Goal: Information Seeking & Learning: Learn about a topic

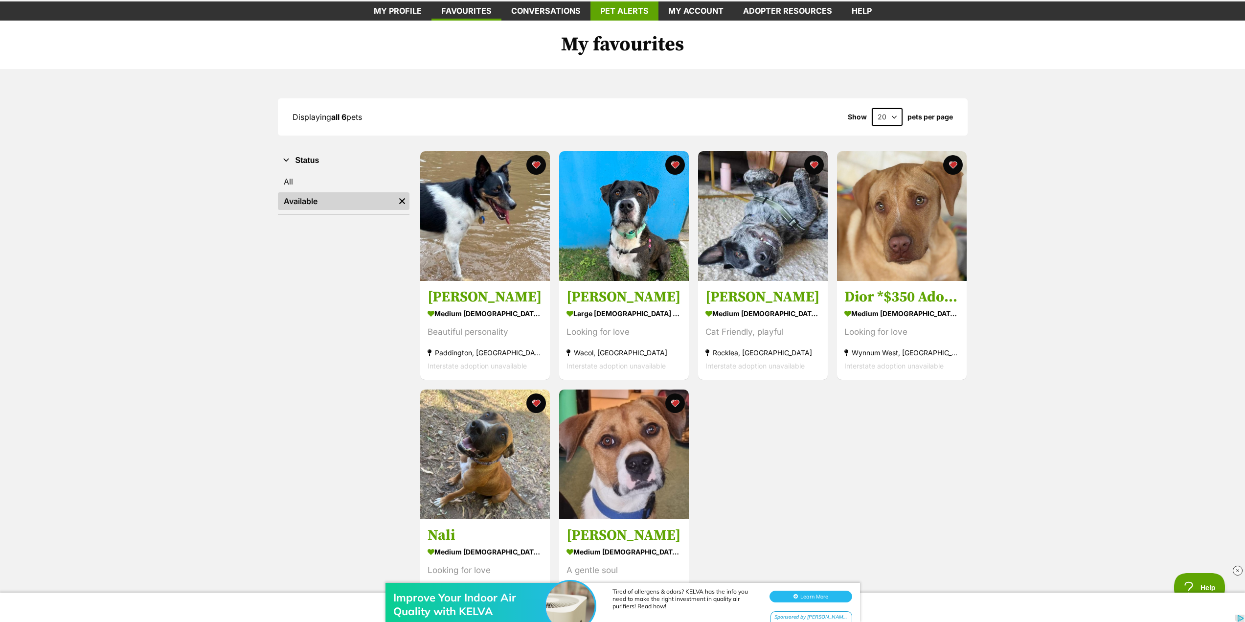
click at [620, 11] on link "Pet alerts" at bounding box center [624, 10] width 68 height 19
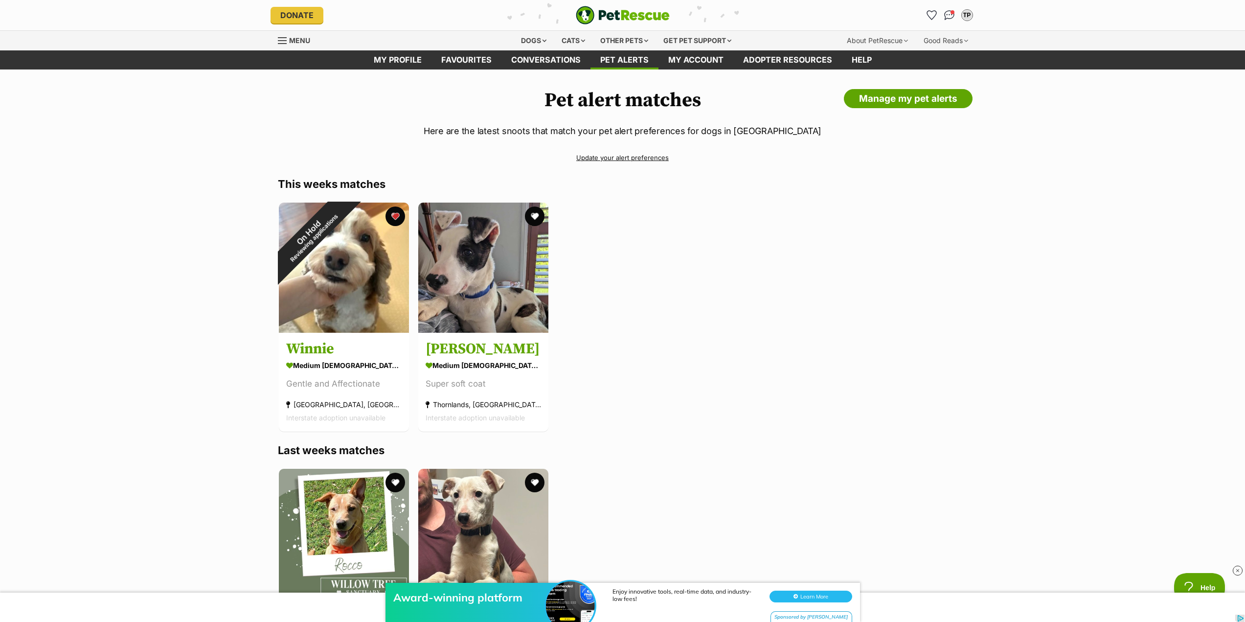
click at [625, 155] on link "Update your alert preferences" at bounding box center [623, 157] width 690 height 17
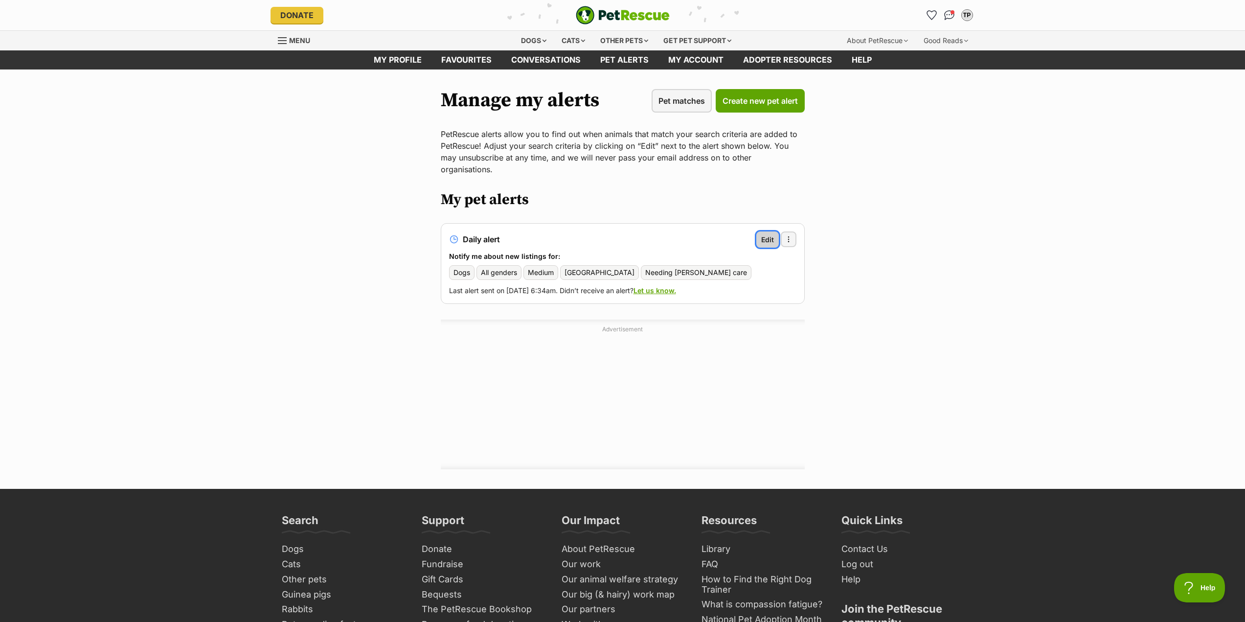
click at [771, 234] on span "Edit" at bounding box center [767, 239] width 13 height 10
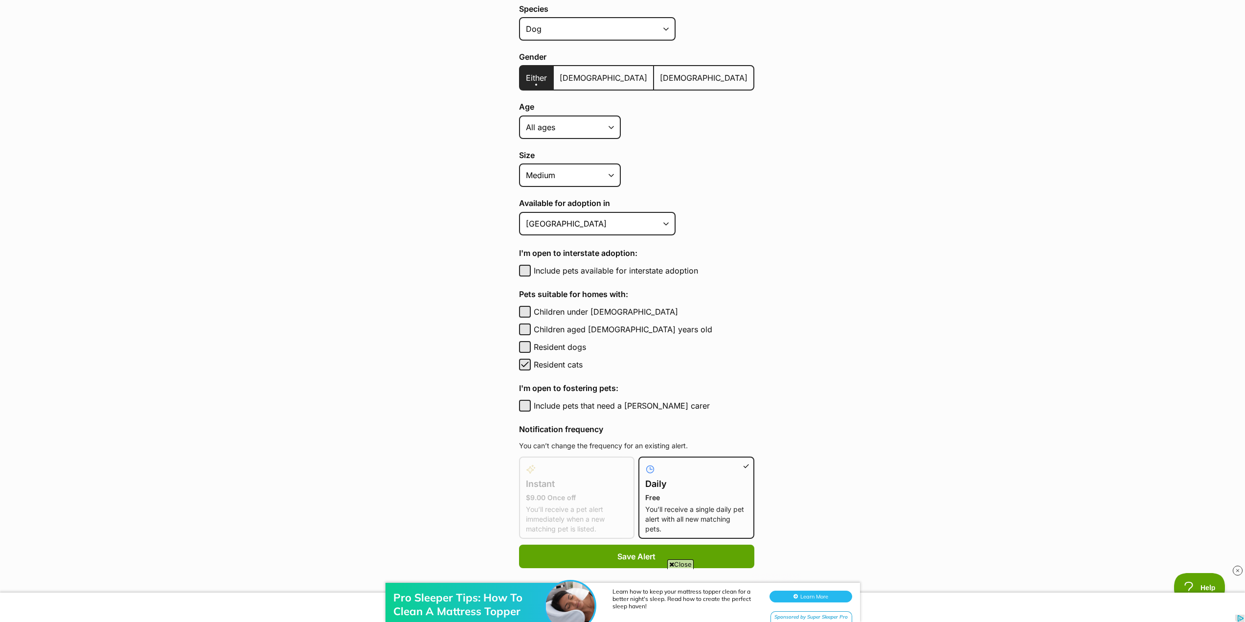
scroll to position [245, 0]
click at [523, 408] on button "Include pets that need a foster carer" at bounding box center [525, 405] width 12 height 12
click at [524, 403] on span "button" at bounding box center [525, 405] width 10 height 12
checkbox input "false"
click at [625, 551] on span "Save Alert" at bounding box center [636, 556] width 38 height 12
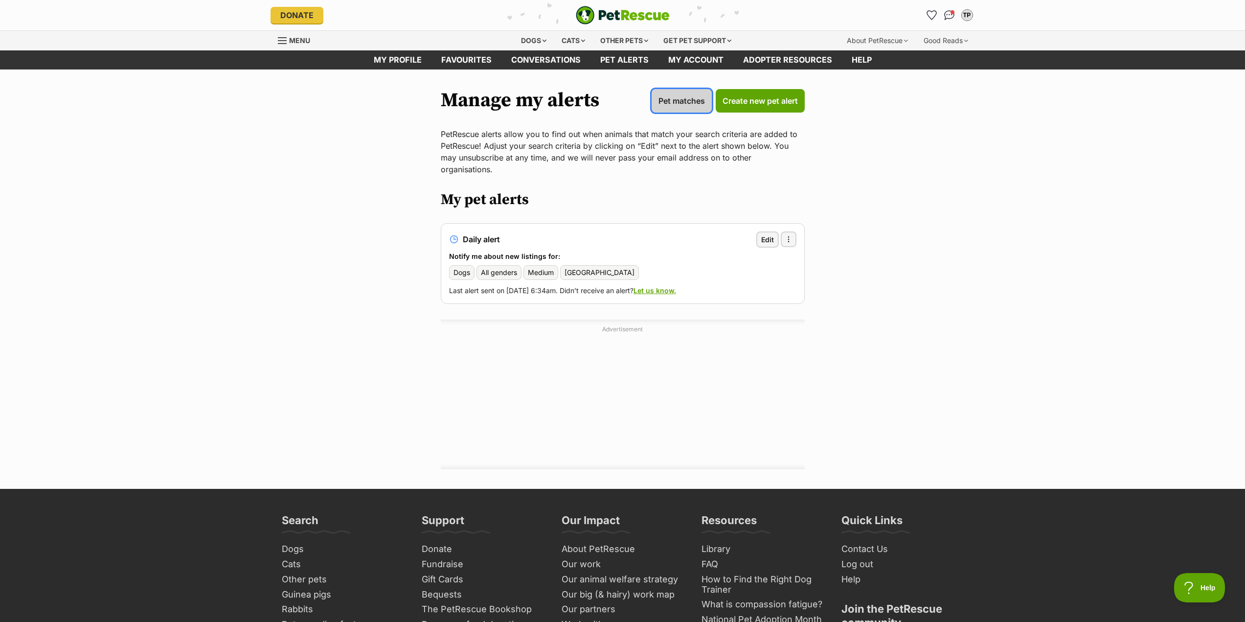
click at [700, 102] on span "Pet matches" at bounding box center [681, 101] width 46 height 12
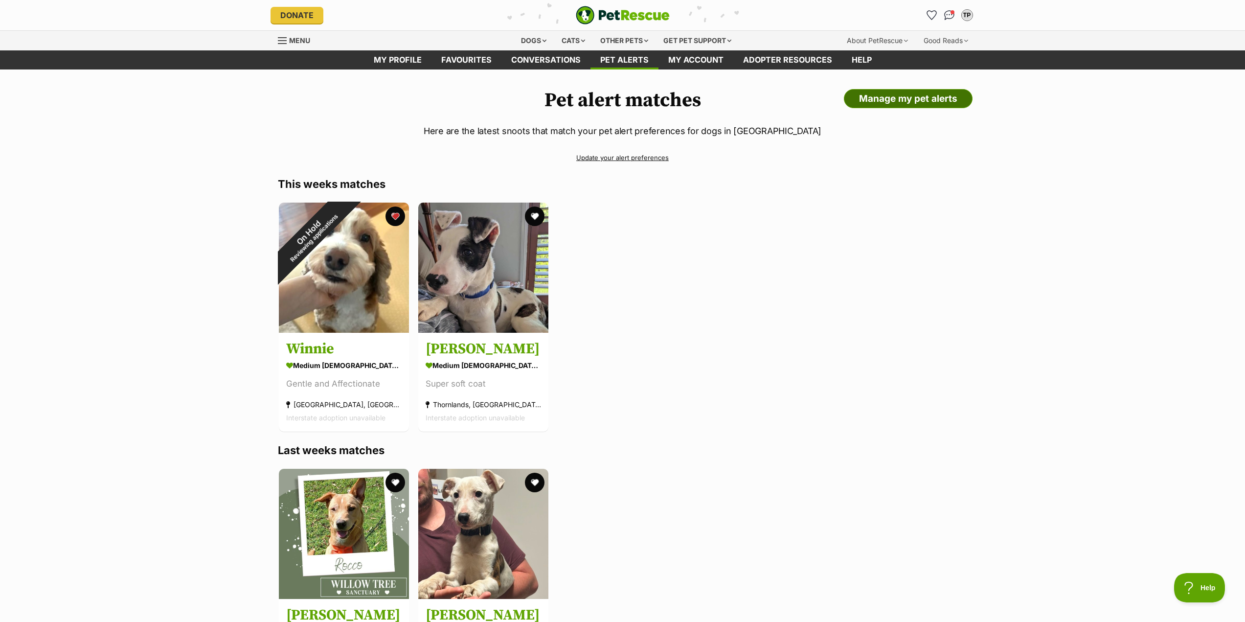
click at [927, 97] on link "Manage my pet alerts" at bounding box center [908, 99] width 129 height 20
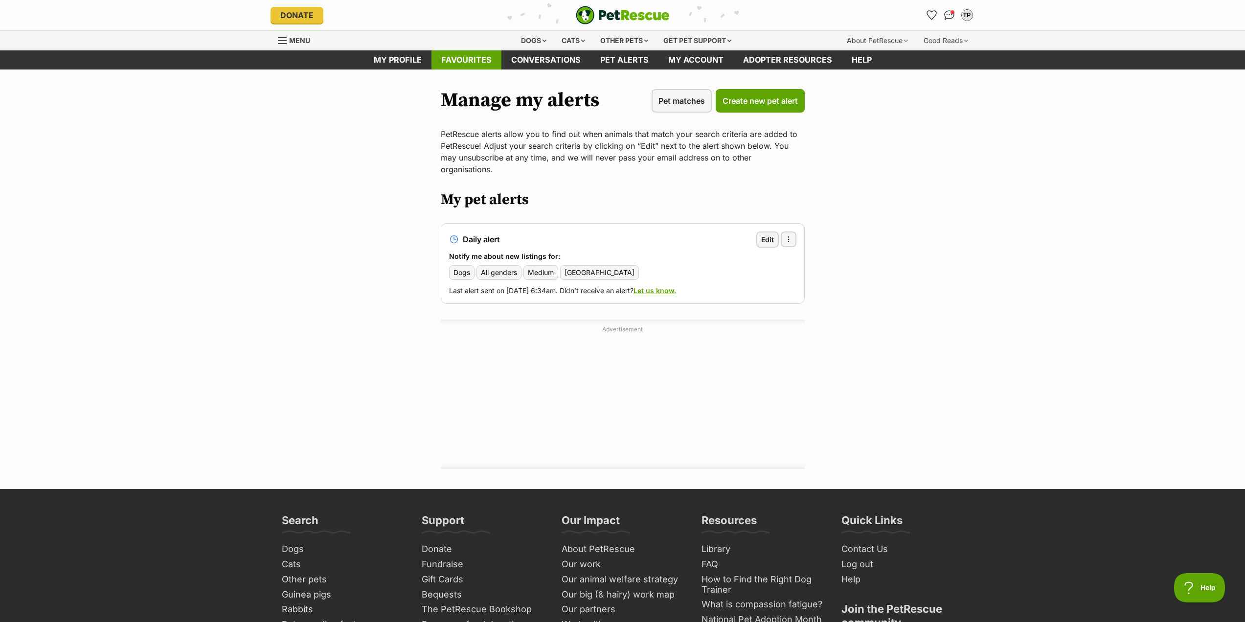
click at [479, 60] on link "Favourites" at bounding box center [466, 59] width 70 height 19
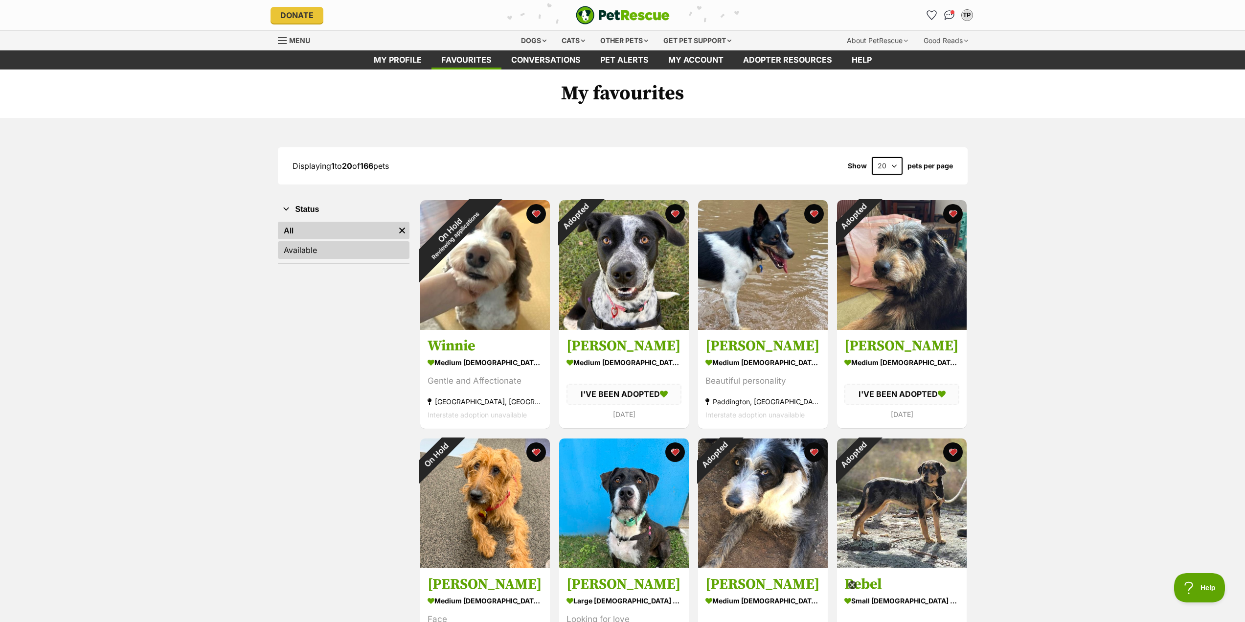
click at [303, 249] on link "Available" at bounding box center [344, 250] width 132 height 18
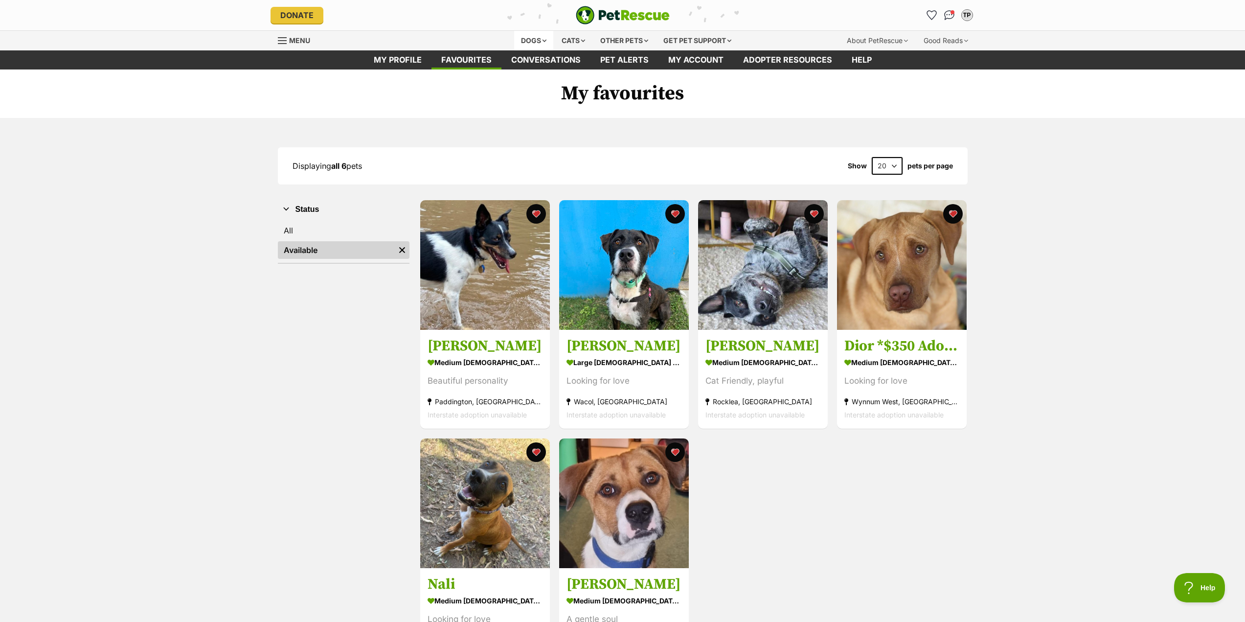
click at [533, 40] on div "Dogs" at bounding box center [533, 41] width 39 height 20
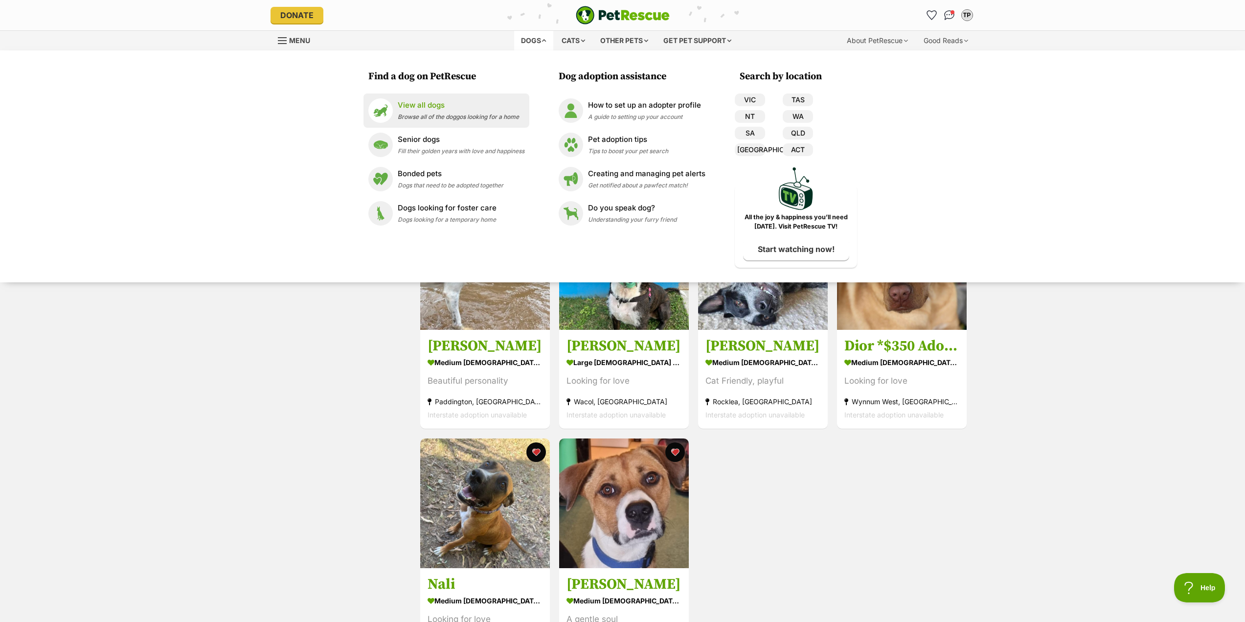
click at [444, 110] on p "View all dogs" at bounding box center [458, 105] width 121 height 11
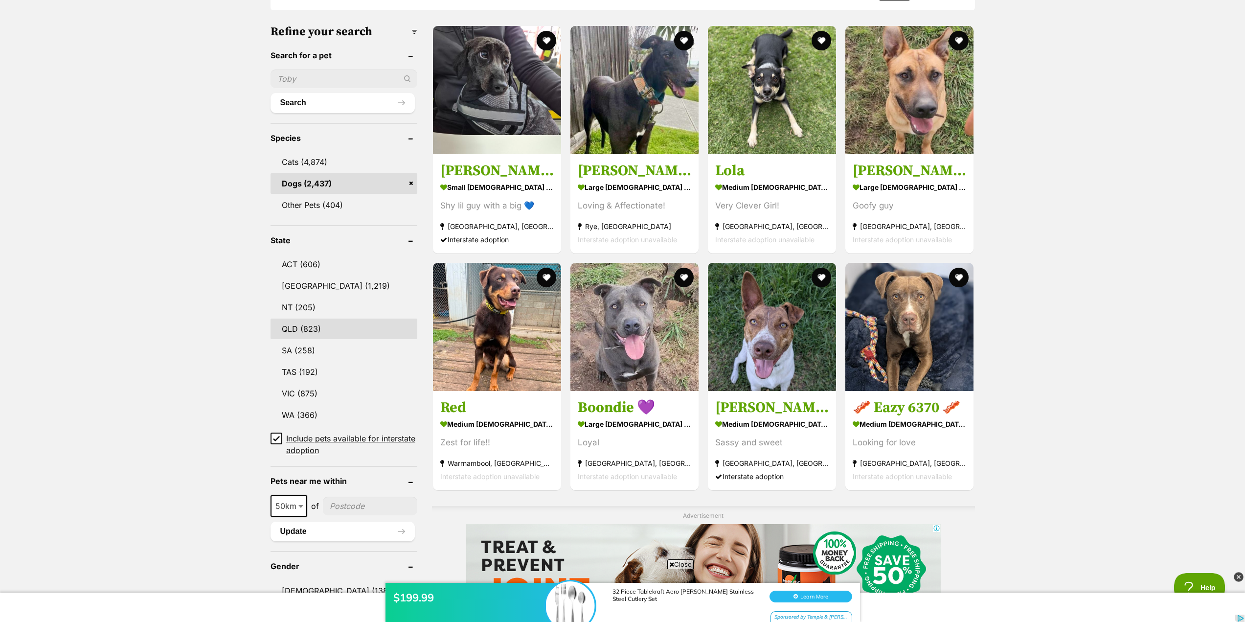
click at [327, 325] on link "QLD (823)" at bounding box center [344, 328] width 147 height 21
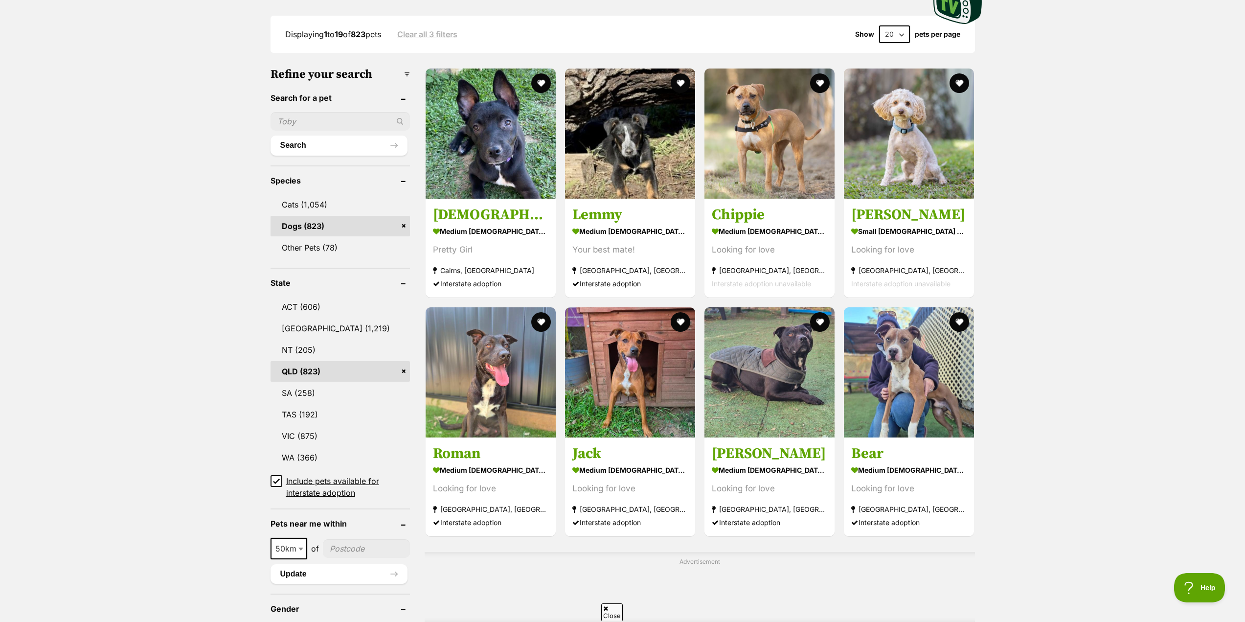
scroll to position [294, 0]
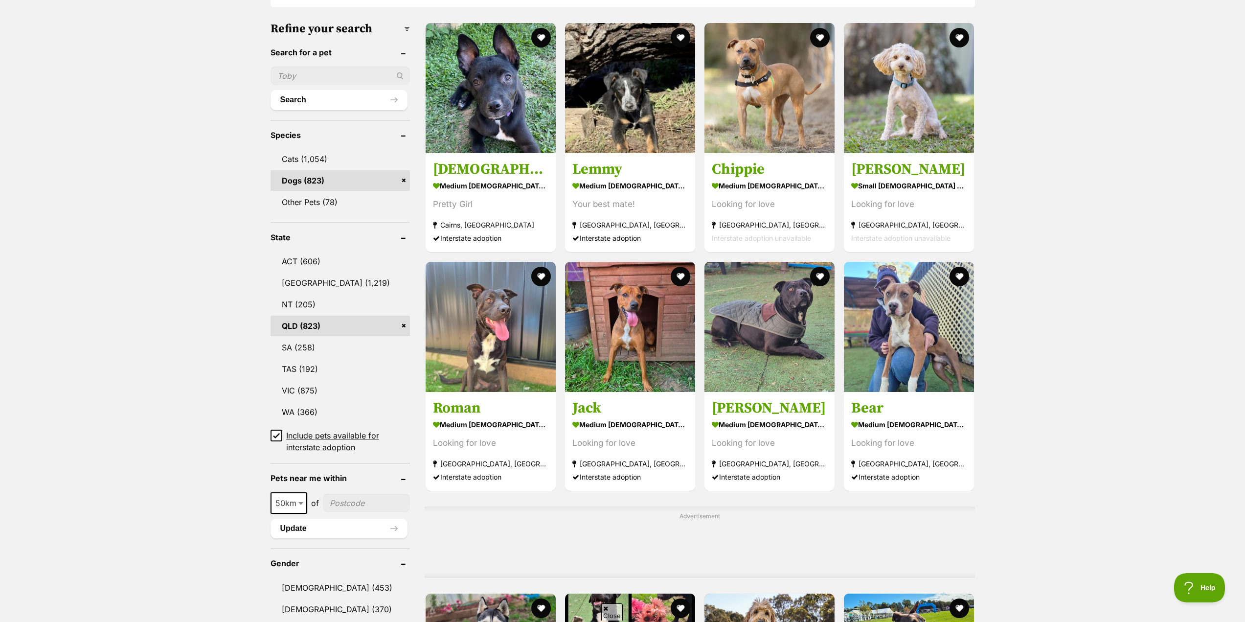
click at [279, 434] on icon at bounding box center [276, 435] width 6 height 4
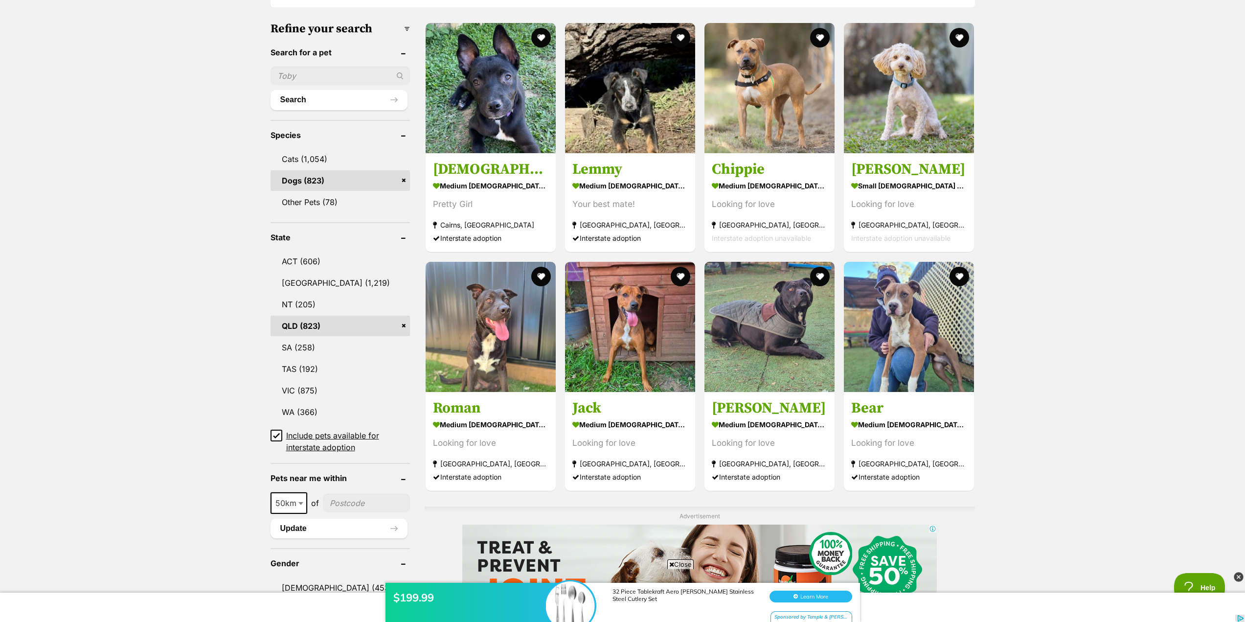
scroll to position [0, 0]
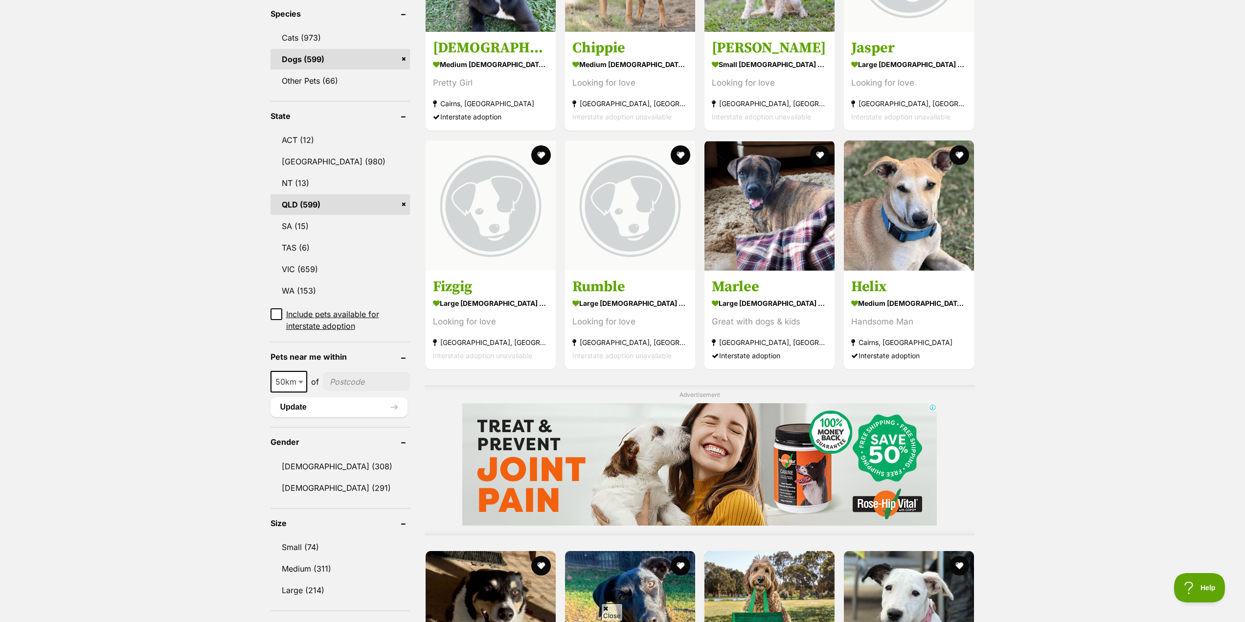
click at [300, 385] on span at bounding box center [302, 382] width 10 height 22
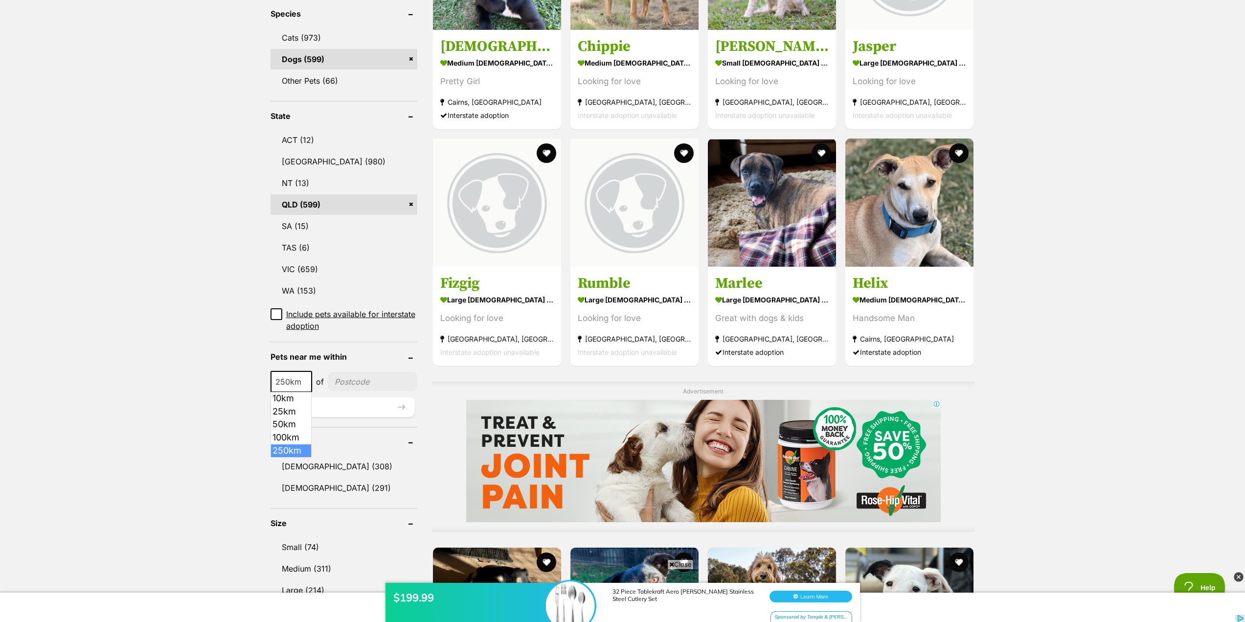
click at [305, 381] on b at bounding box center [305, 382] width 5 height 3
select select "100"
click at [366, 382] on input"] "postcode" at bounding box center [371, 381] width 91 height 19
type input"] "4061"
click at [323, 409] on button "Update" at bounding box center [343, 407] width 144 height 20
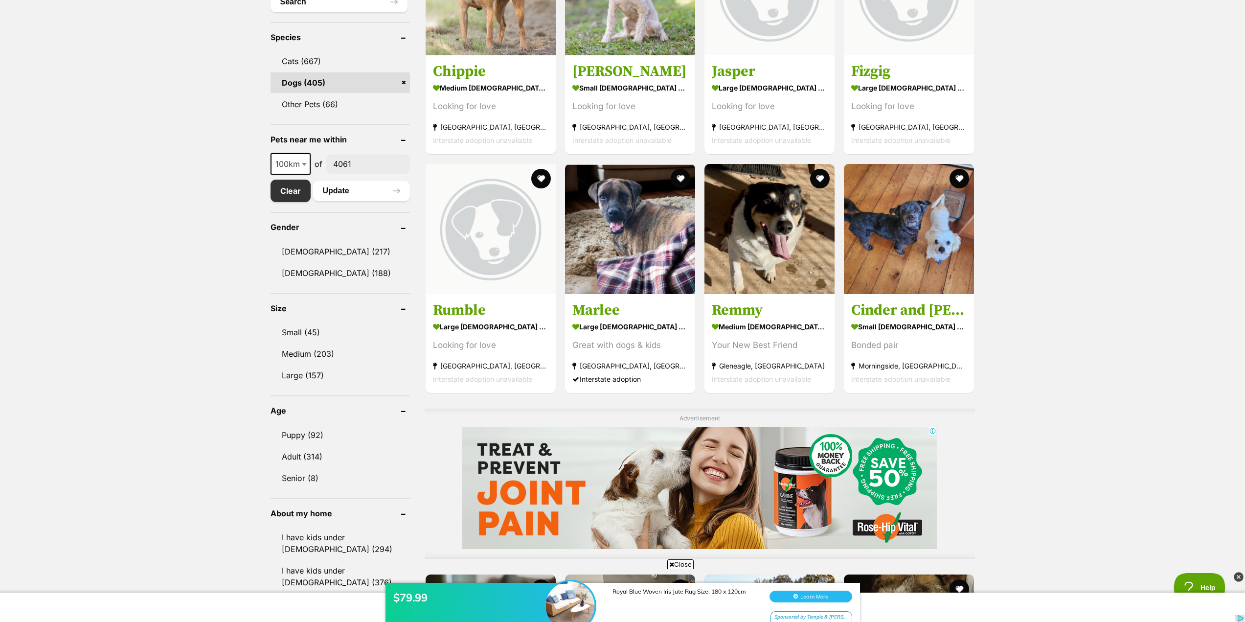
scroll to position [391, 0]
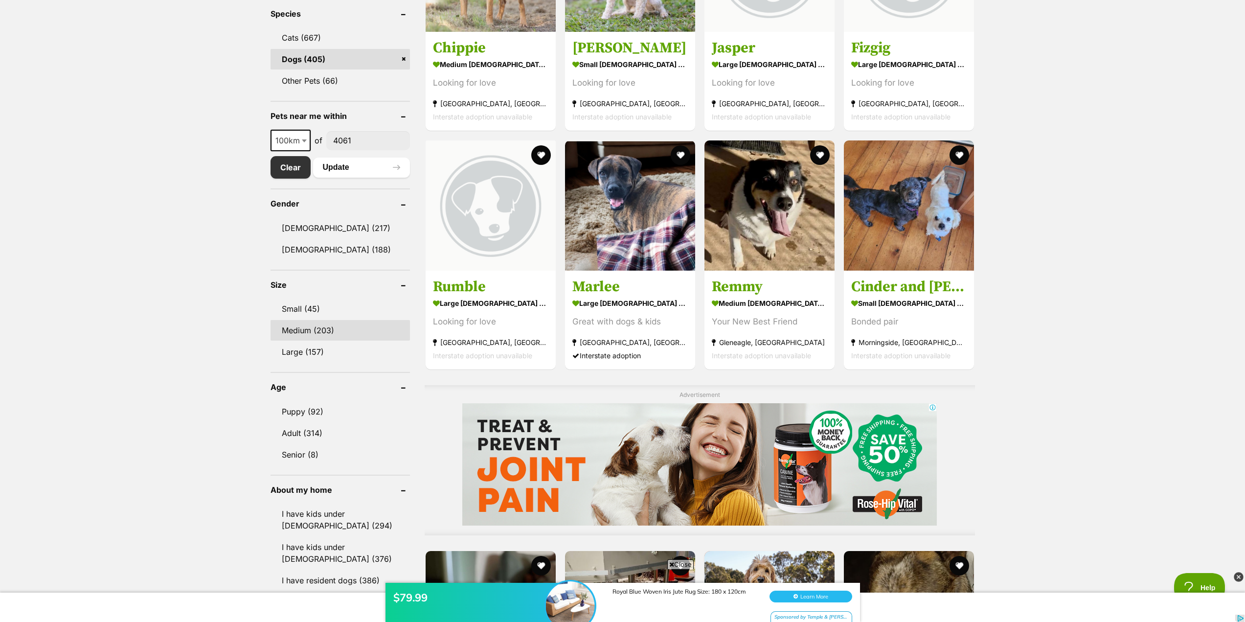
click at [339, 325] on link "Medium (203)" at bounding box center [340, 330] width 139 height 21
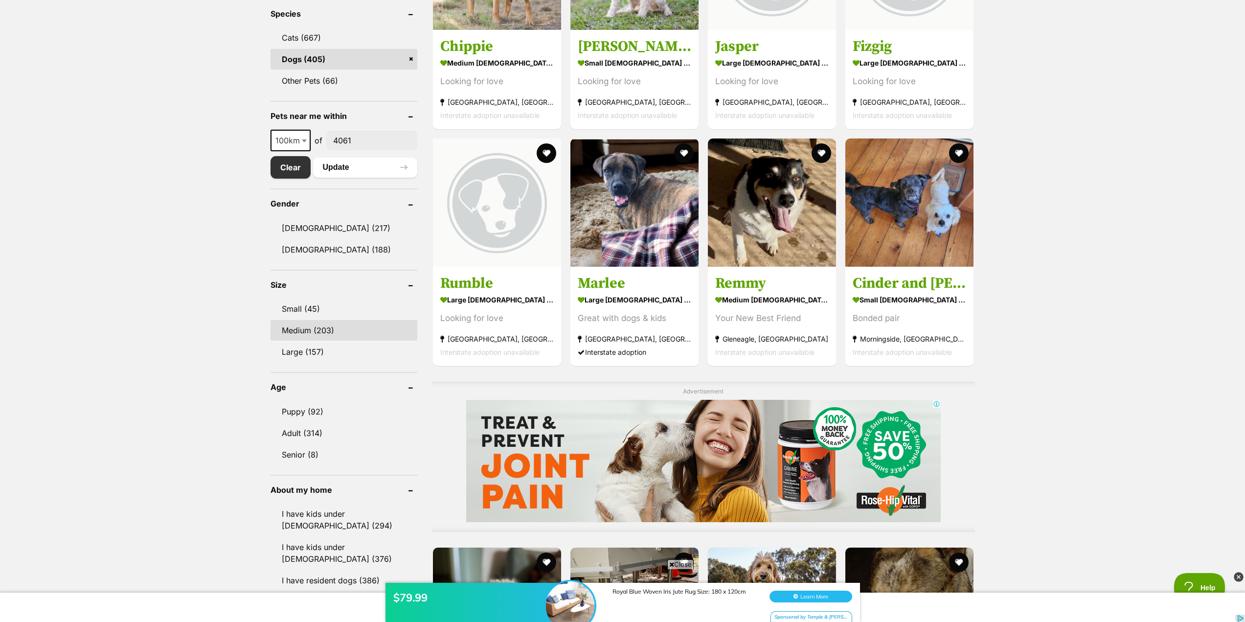
scroll to position [0, 0]
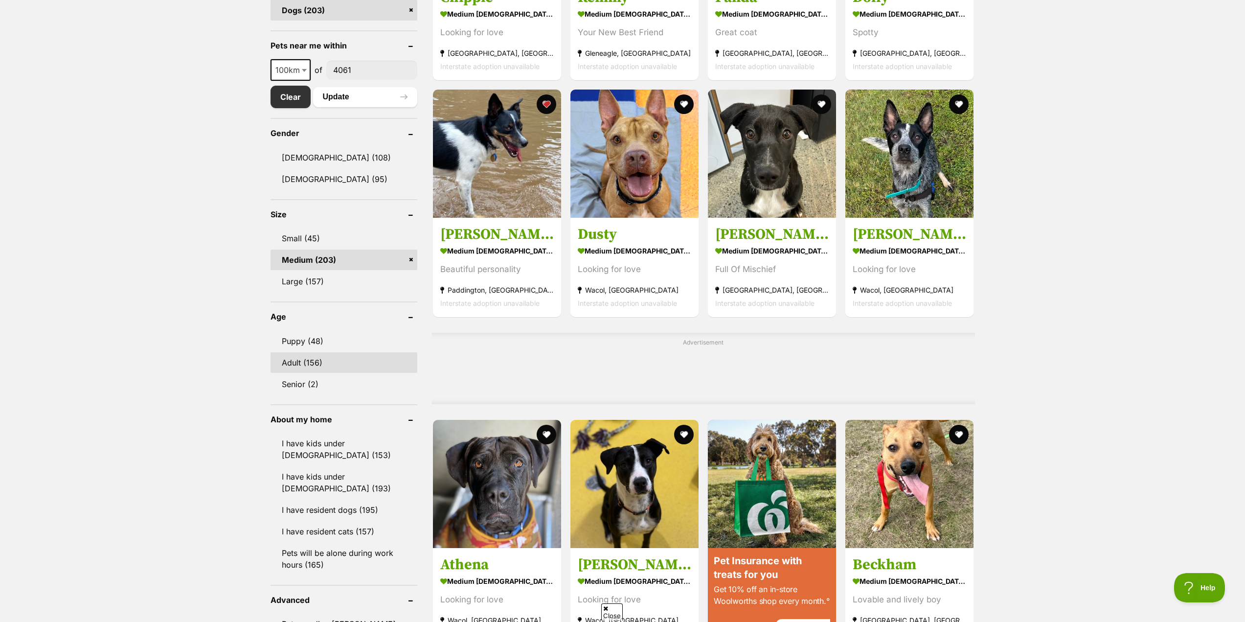
click at [307, 360] on link "Adult (156)" at bounding box center [344, 362] width 147 height 21
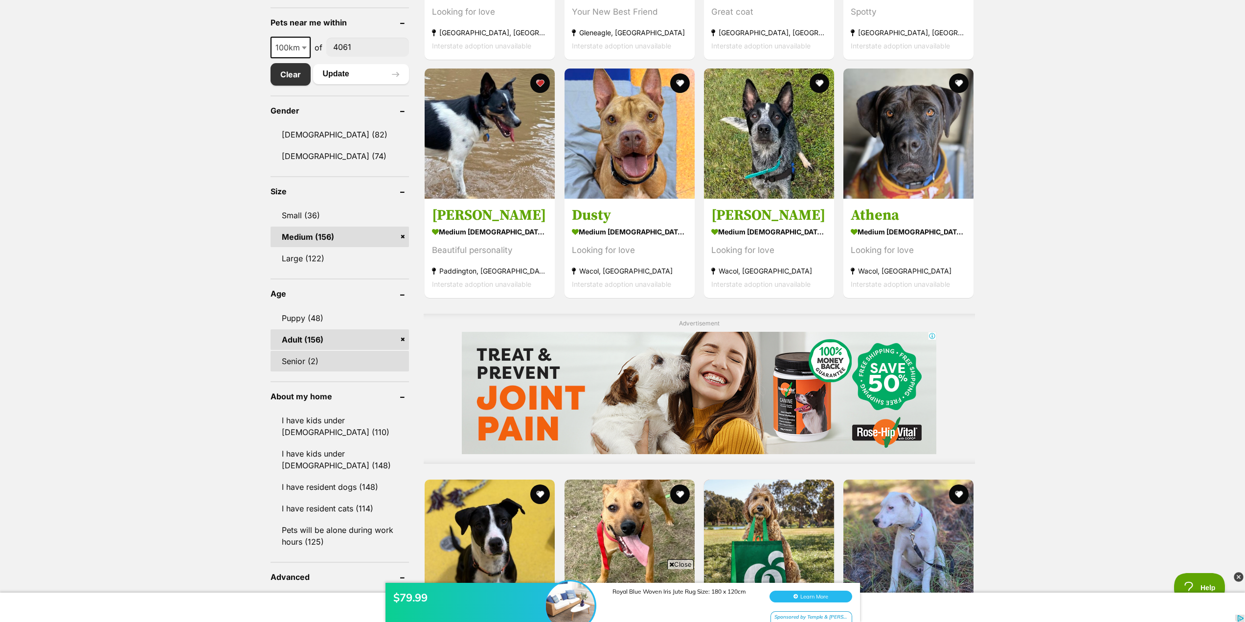
click at [313, 363] on link "Senior (2)" at bounding box center [340, 361] width 139 height 21
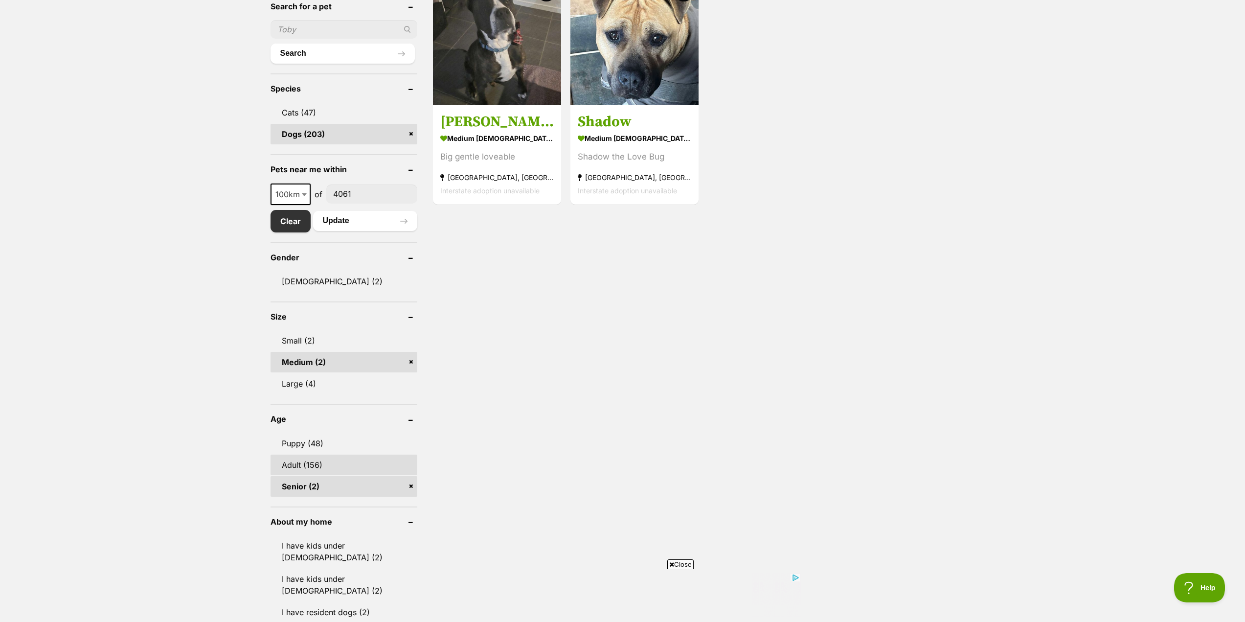
click at [306, 463] on link "Adult (156)" at bounding box center [344, 464] width 147 height 21
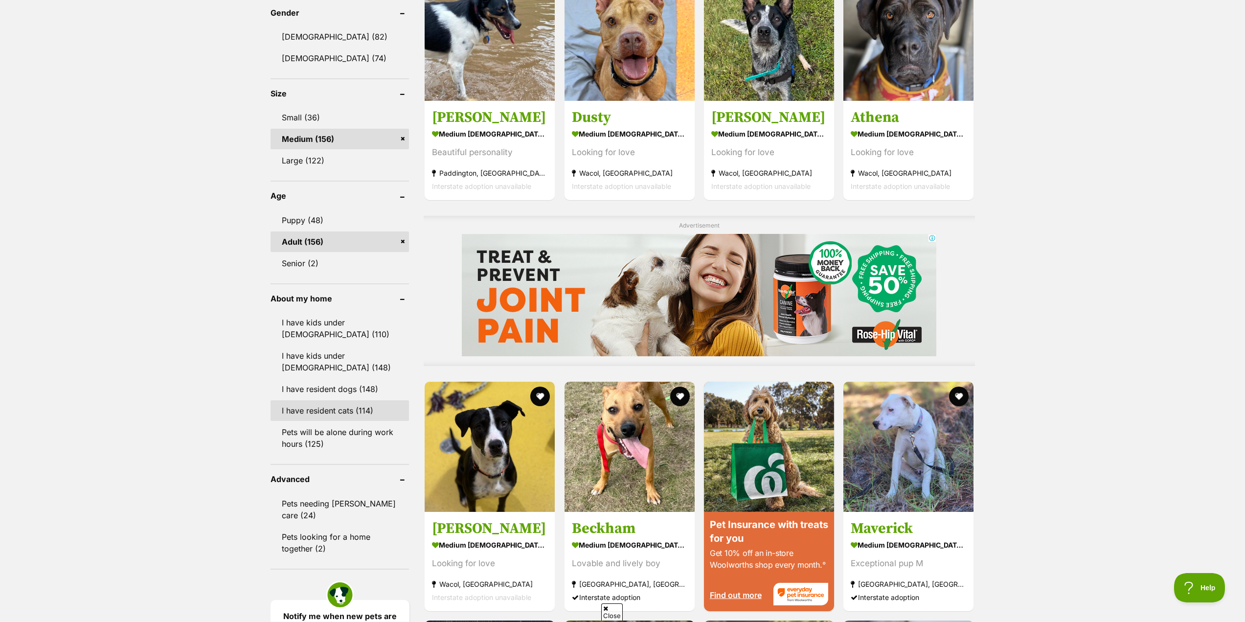
click at [299, 414] on link "I have resident cats (114)" at bounding box center [340, 410] width 139 height 21
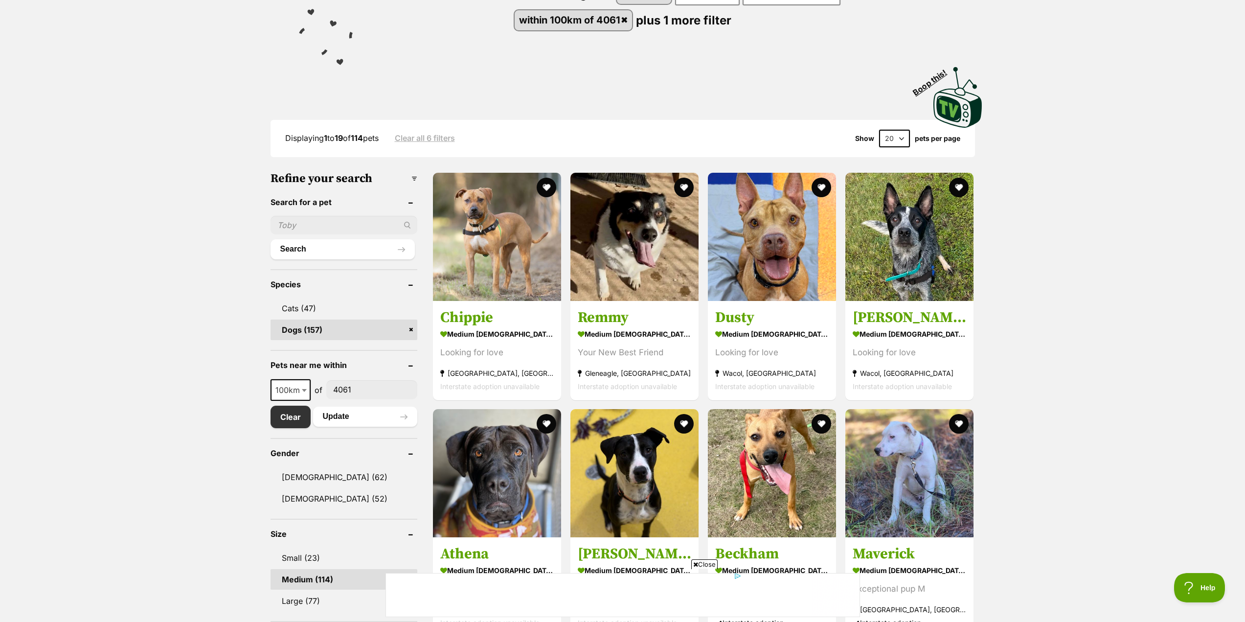
scroll to position [196, 0]
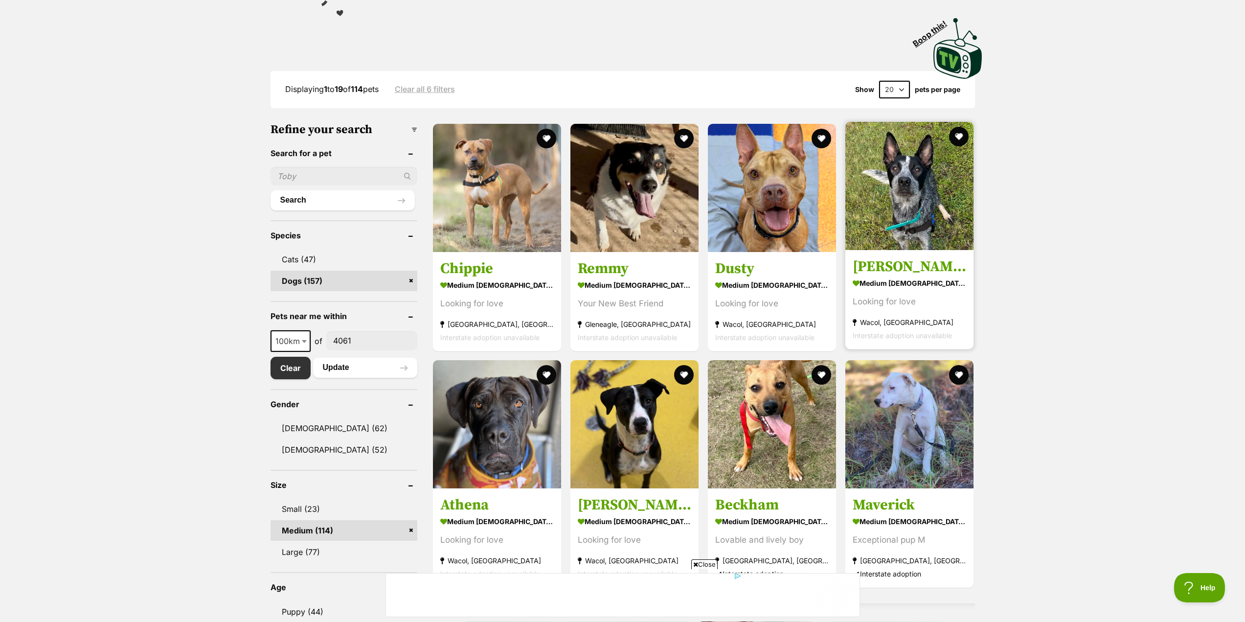
click at [905, 218] on img at bounding box center [909, 186] width 128 height 128
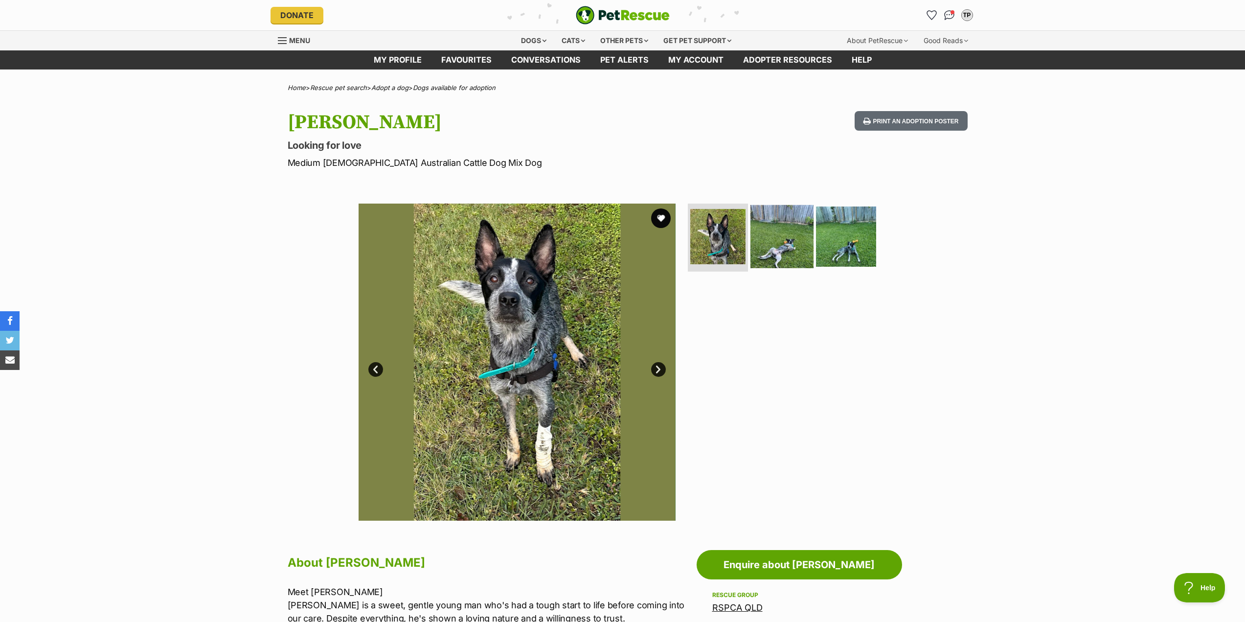
click at [801, 239] on img at bounding box center [781, 235] width 63 height 63
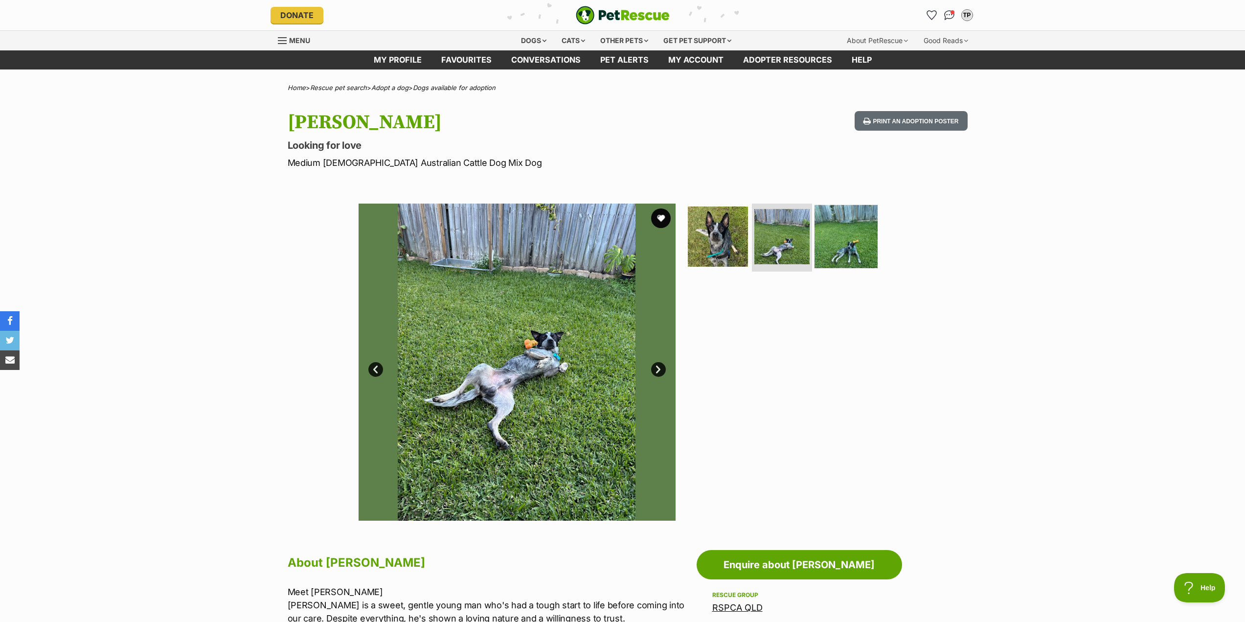
click at [846, 237] on img at bounding box center [846, 235] width 63 height 63
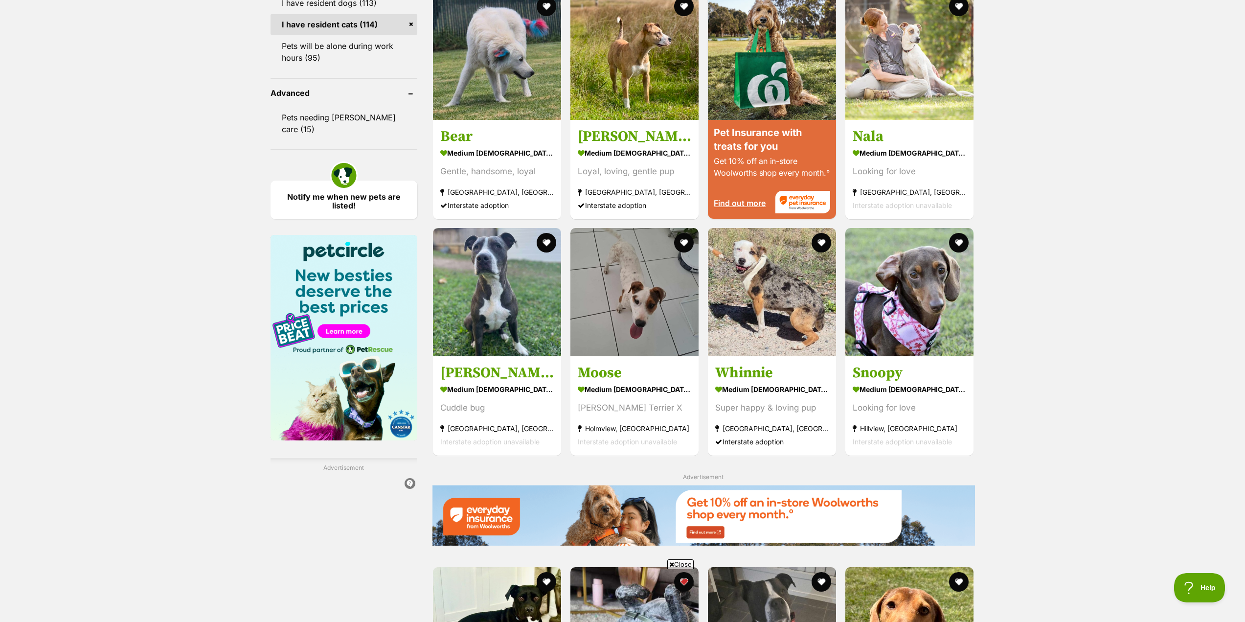
scroll to position [1027, 0]
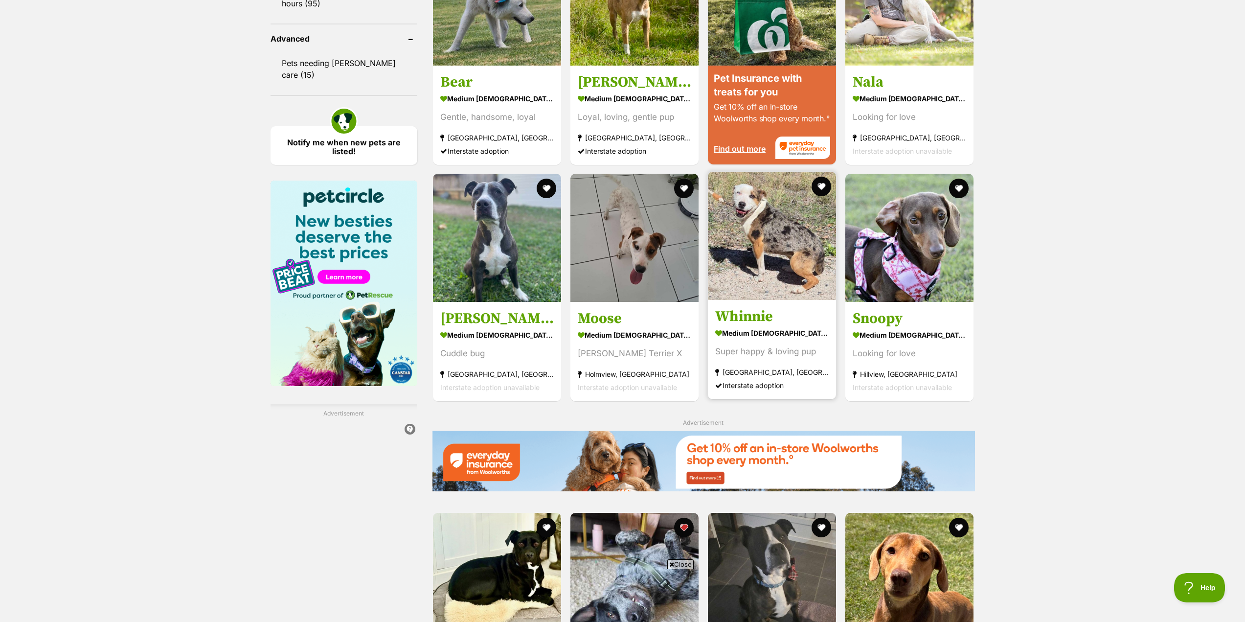
click at [804, 255] on img at bounding box center [772, 236] width 128 height 128
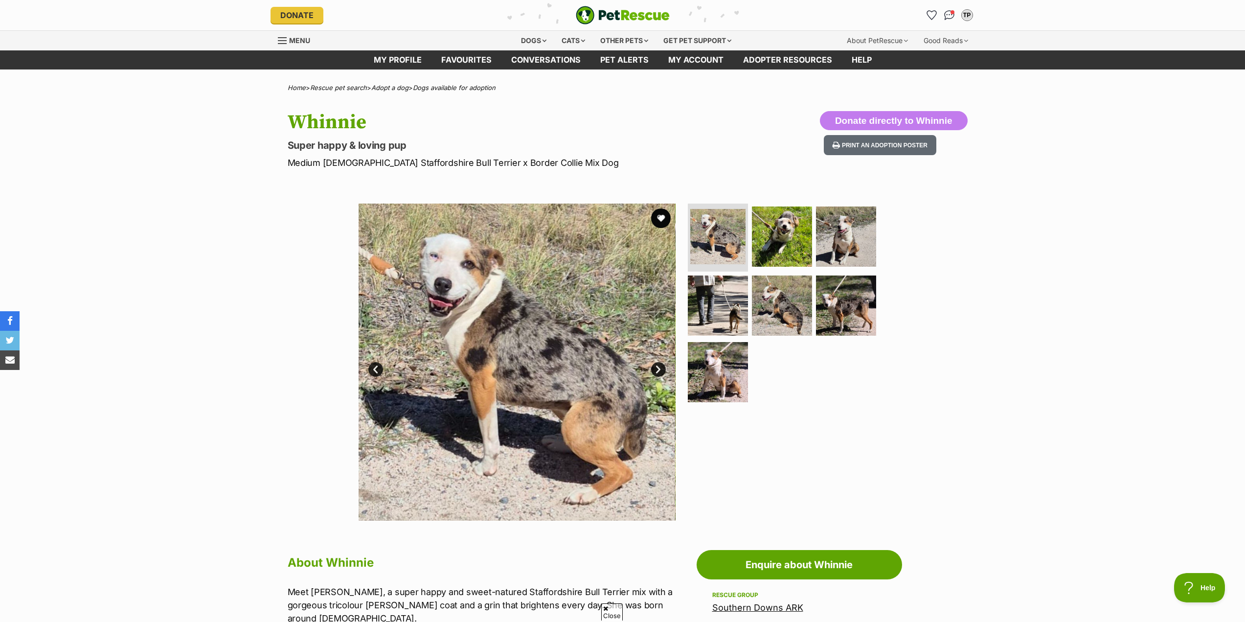
scroll to position [49, 0]
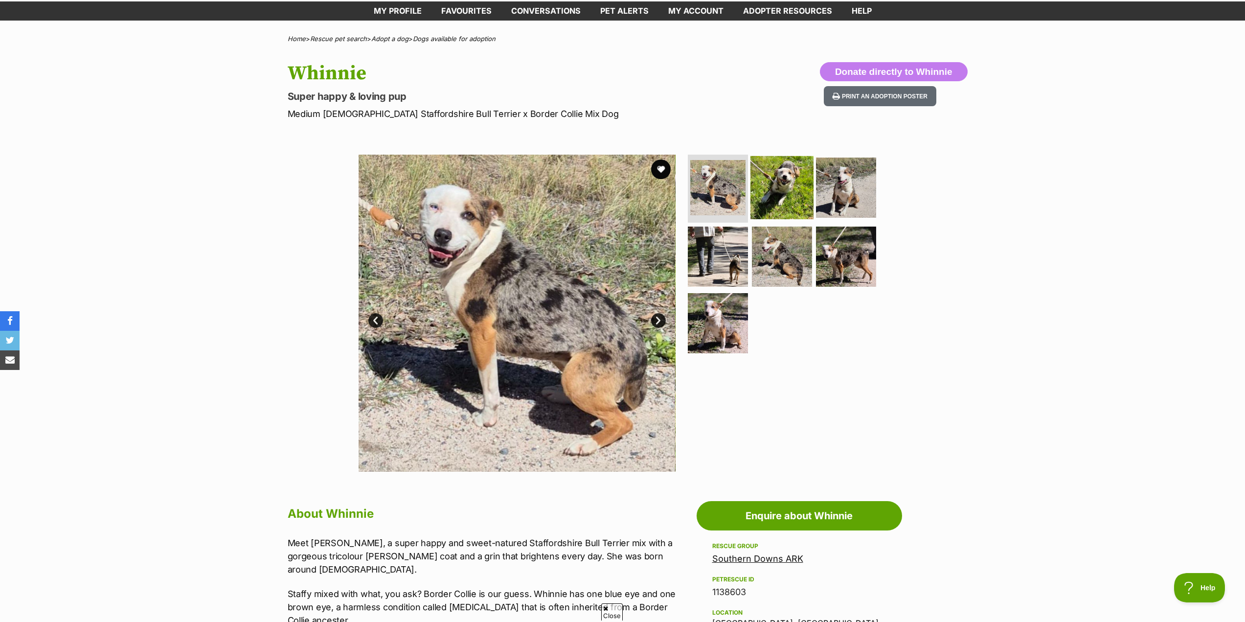
click at [788, 196] on img at bounding box center [781, 187] width 63 height 63
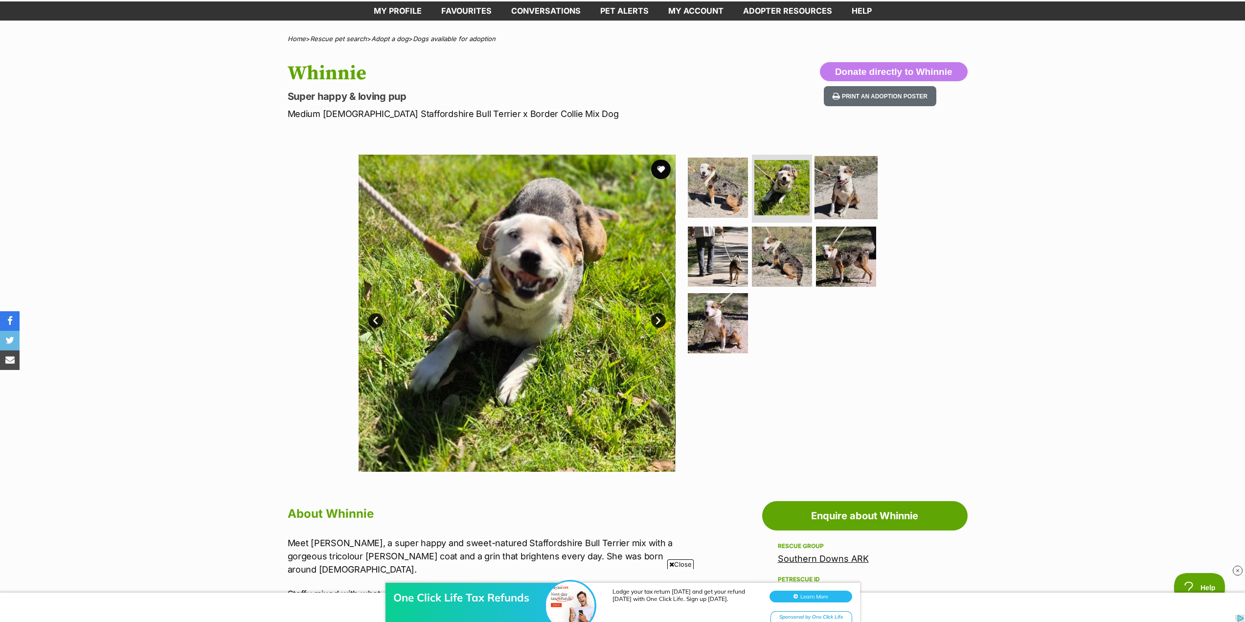
scroll to position [0, 0]
click at [851, 188] on img at bounding box center [846, 187] width 63 height 63
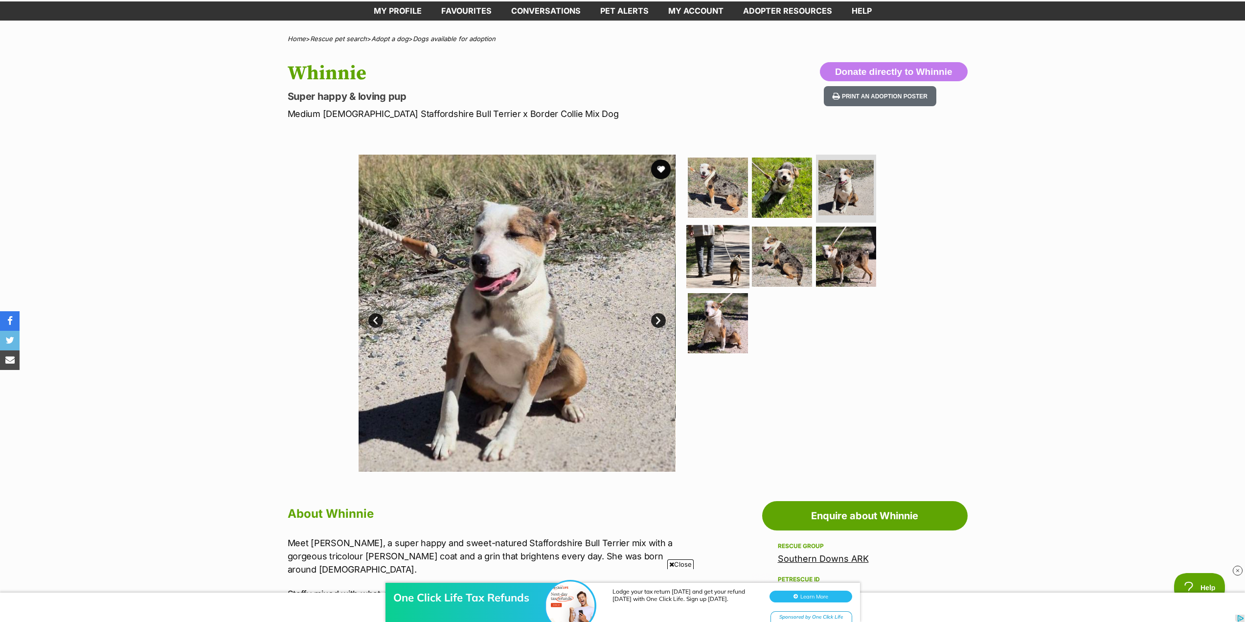
click at [740, 254] on img at bounding box center [717, 256] width 63 height 63
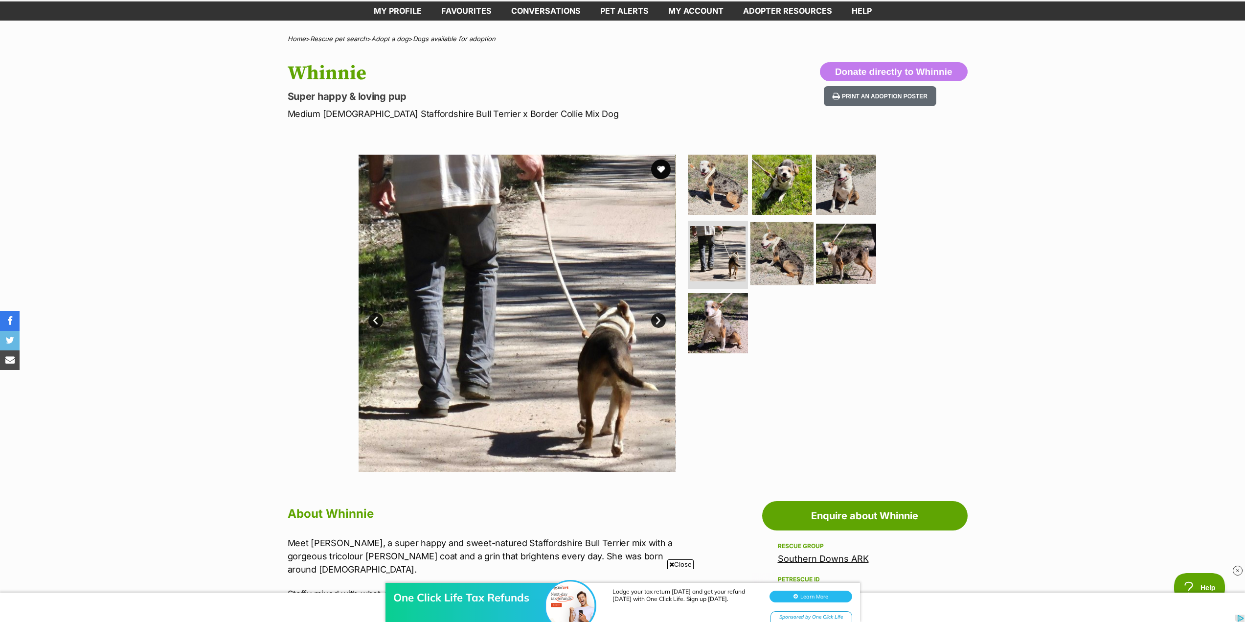
click at [788, 253] on img at bounding box center [781, 253] width 63 height 63
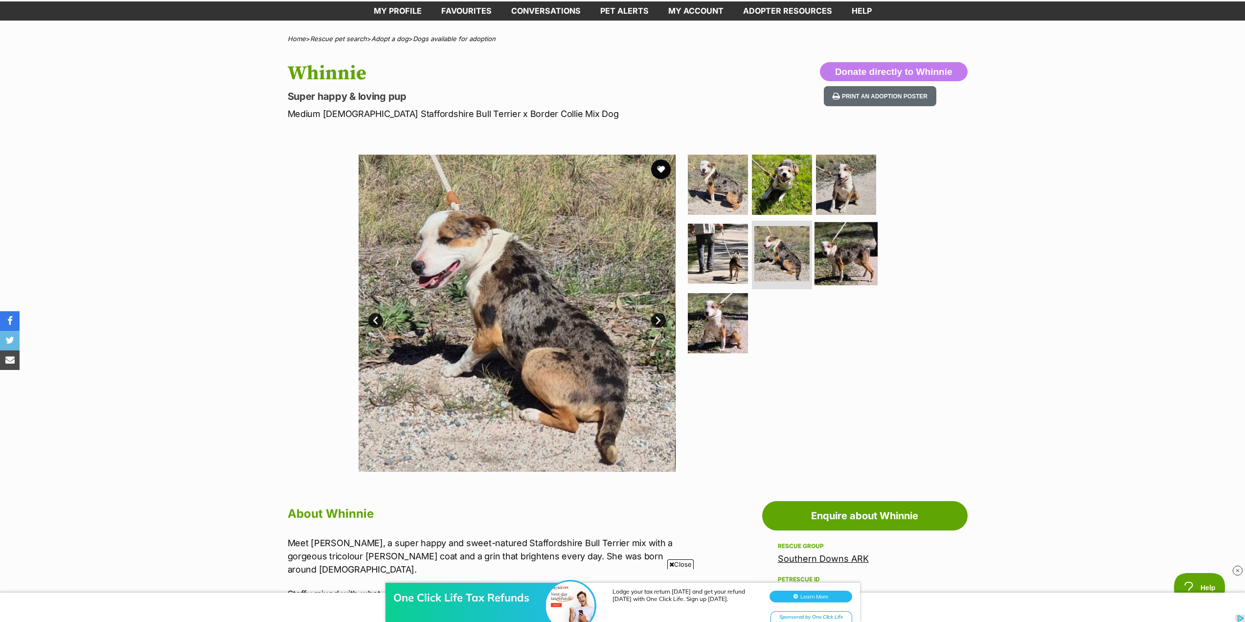
click at [834, 252] on img at bounding box center [846, 253] width 63 height 63
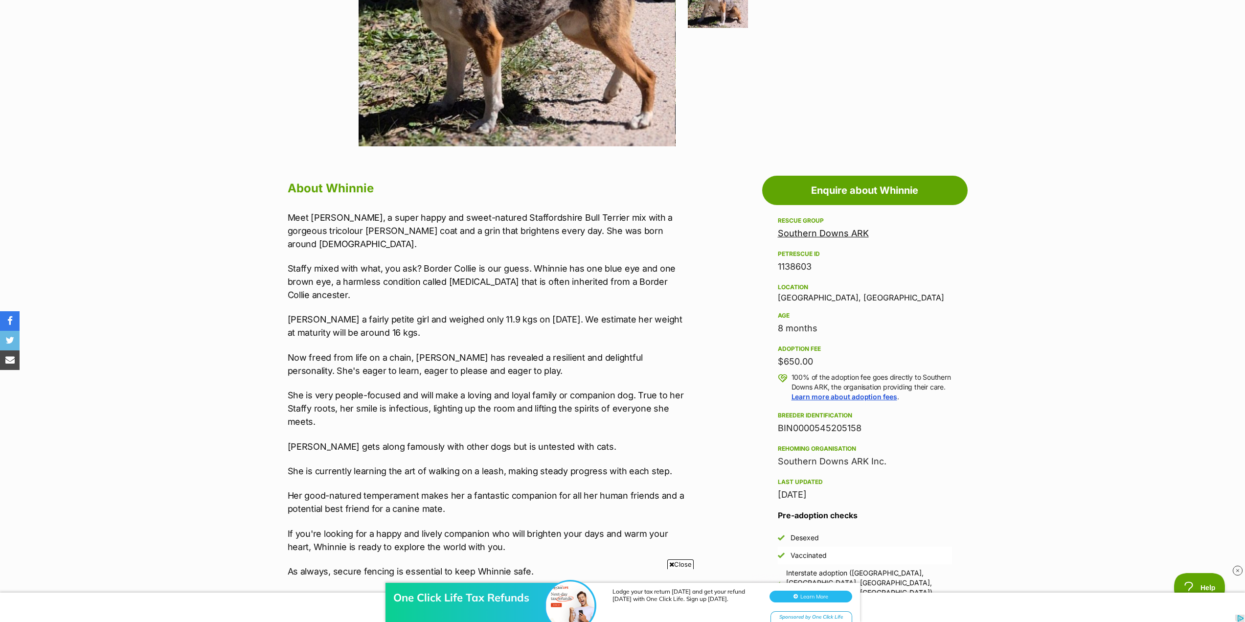
scroll to position [391, 0]
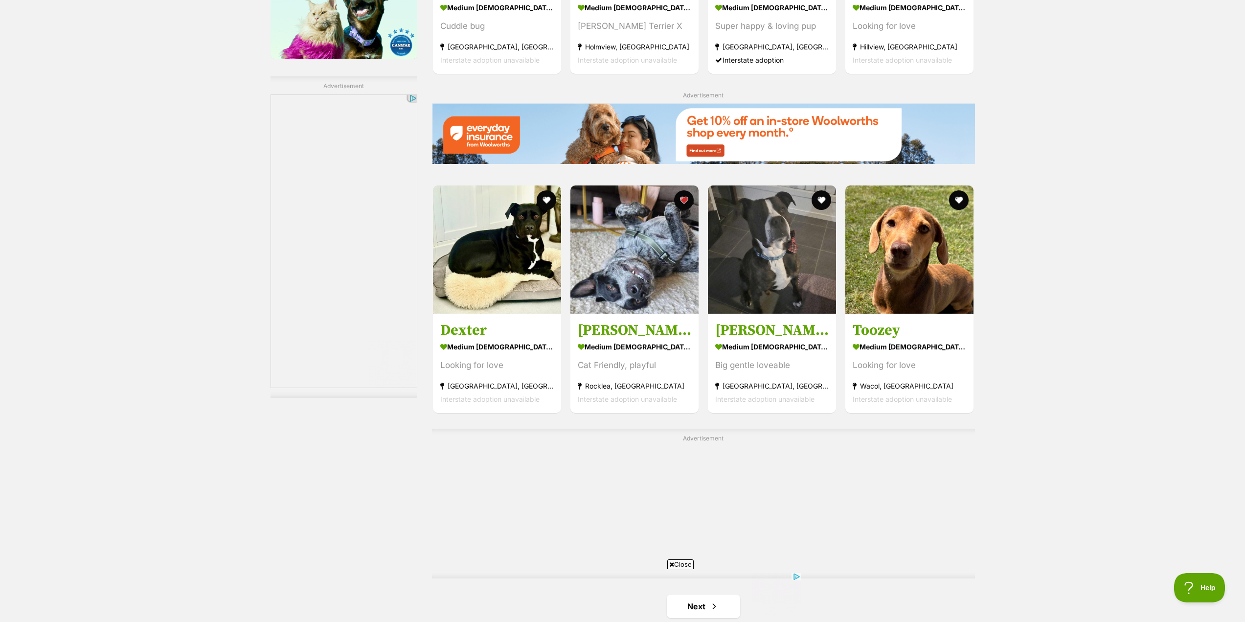
scroll to position [1370, 0]
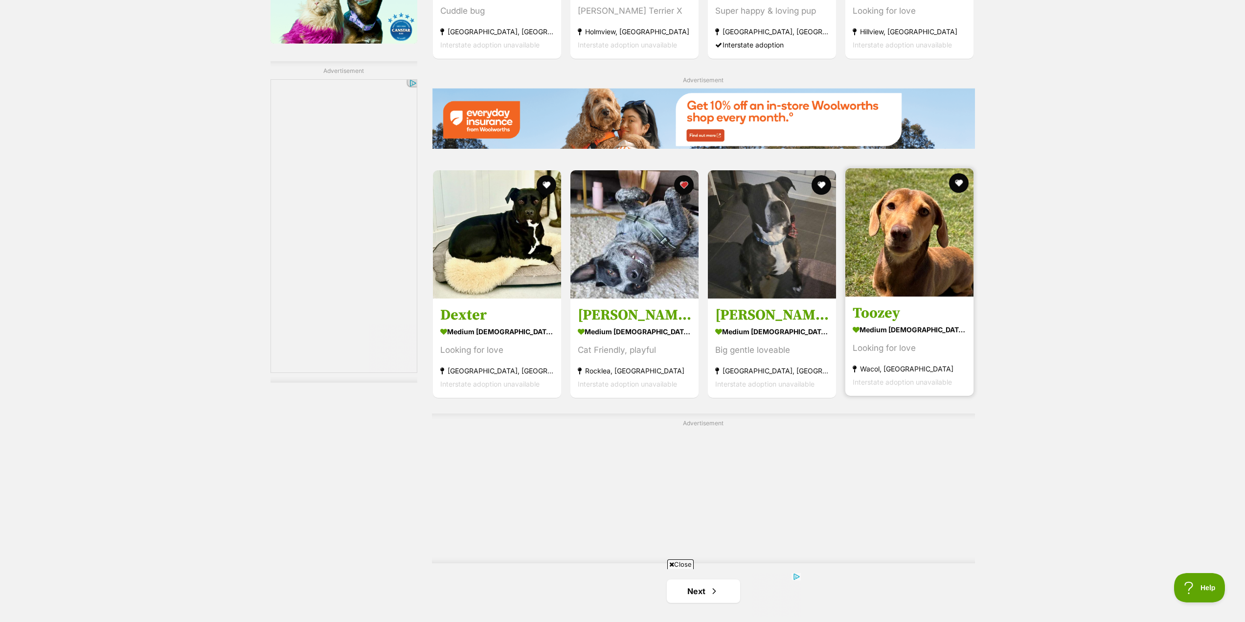
click at [926, 260] on img at bounding box center [909, 232] width 128 height 128
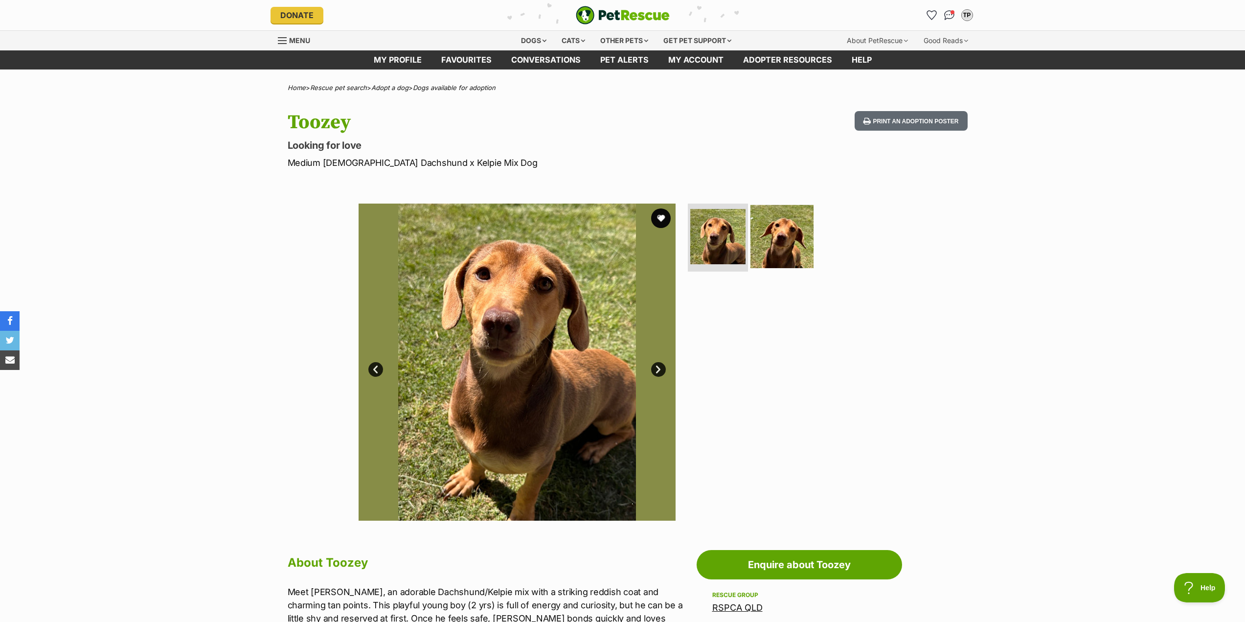
click at [794, 231] on img at bounding box center [781, 235] width 63 height 63
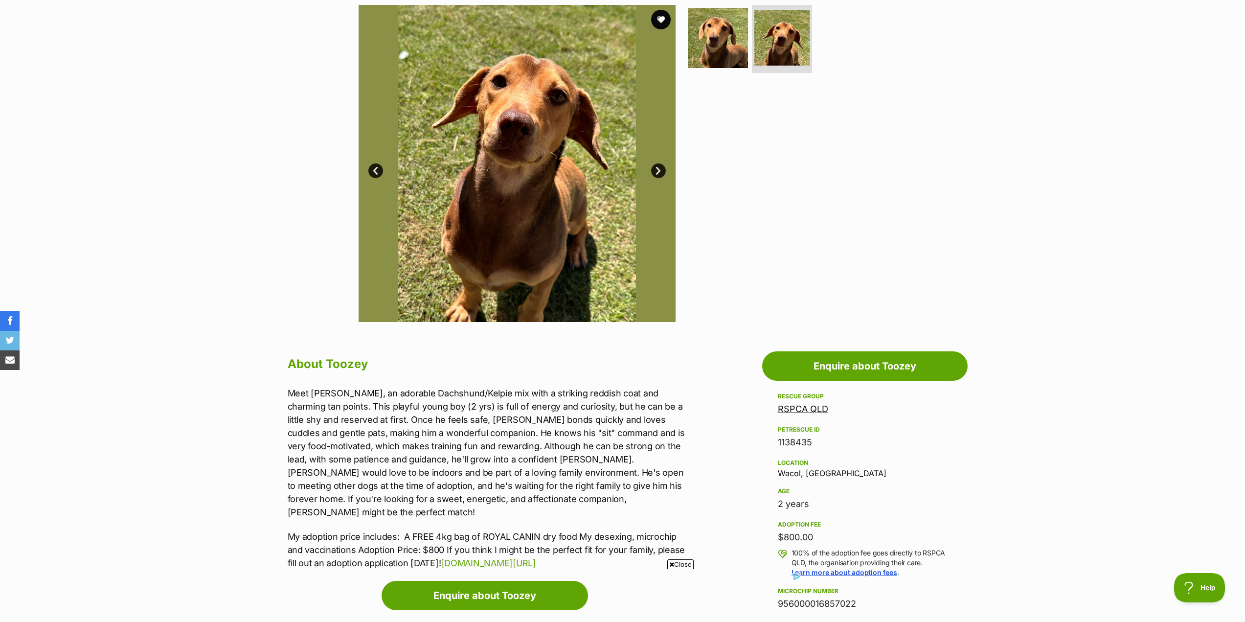
scroll to position [147, 0]
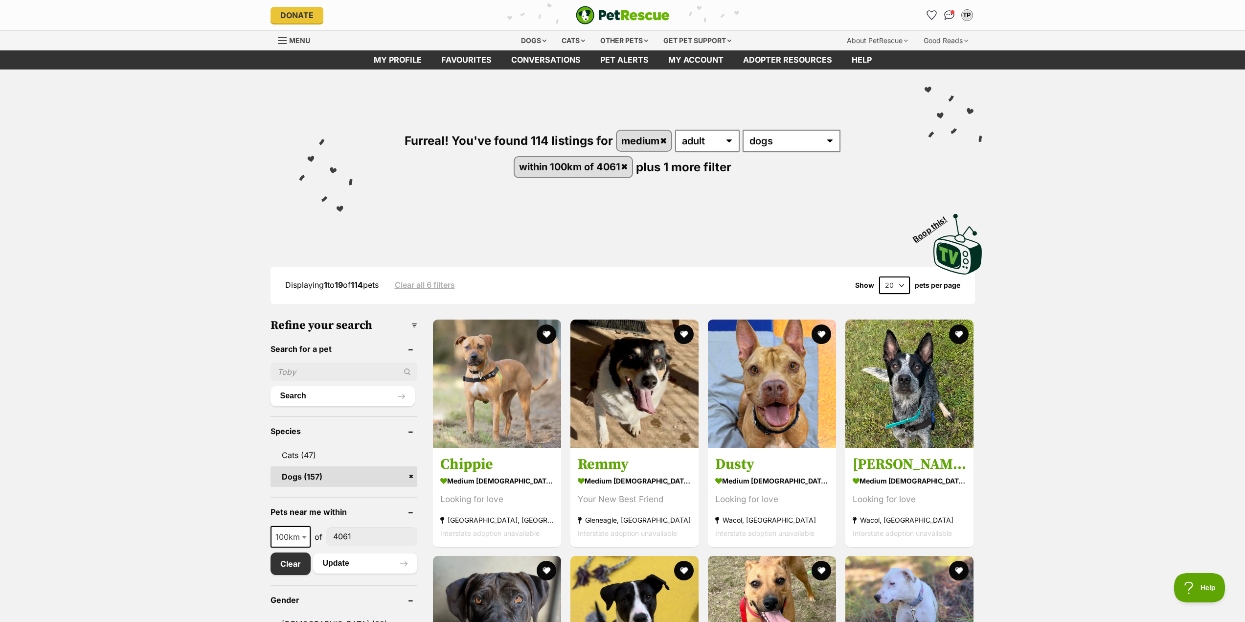
click at [903, 282] on select "20 40 60" at bounding box center [894, 285] width 31 height 18
select select "60"
click at [879, 276] on select "20 40 60" at bounding box center [894, 285] width 31 height 18
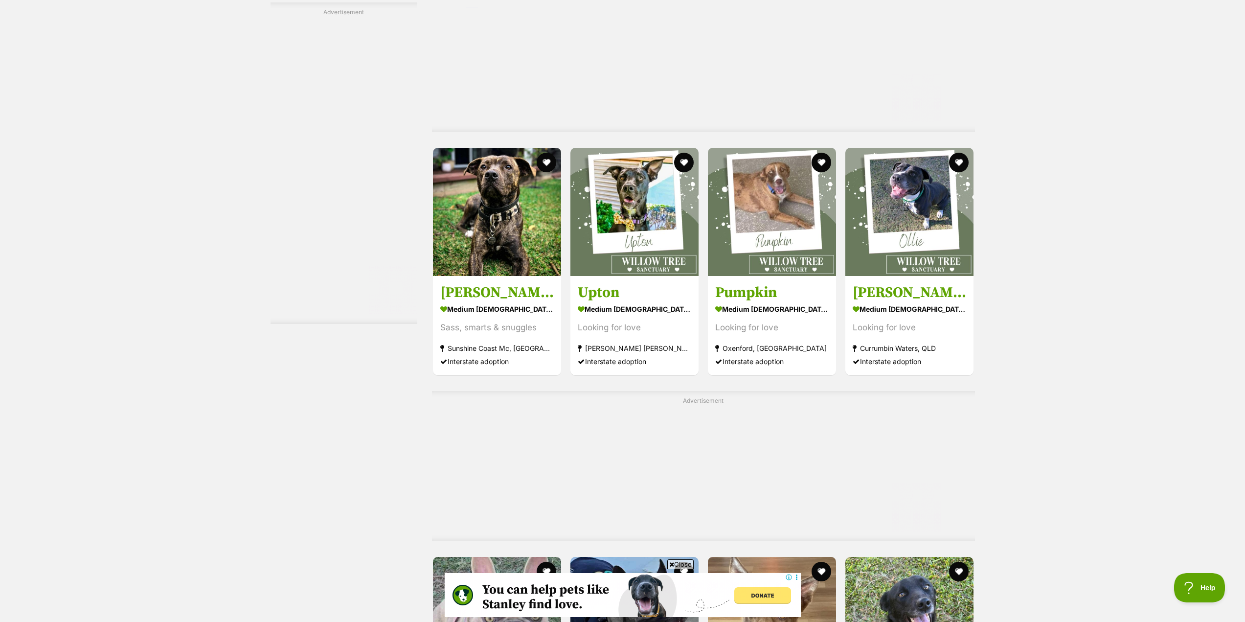
scroll to position [2642, 0]
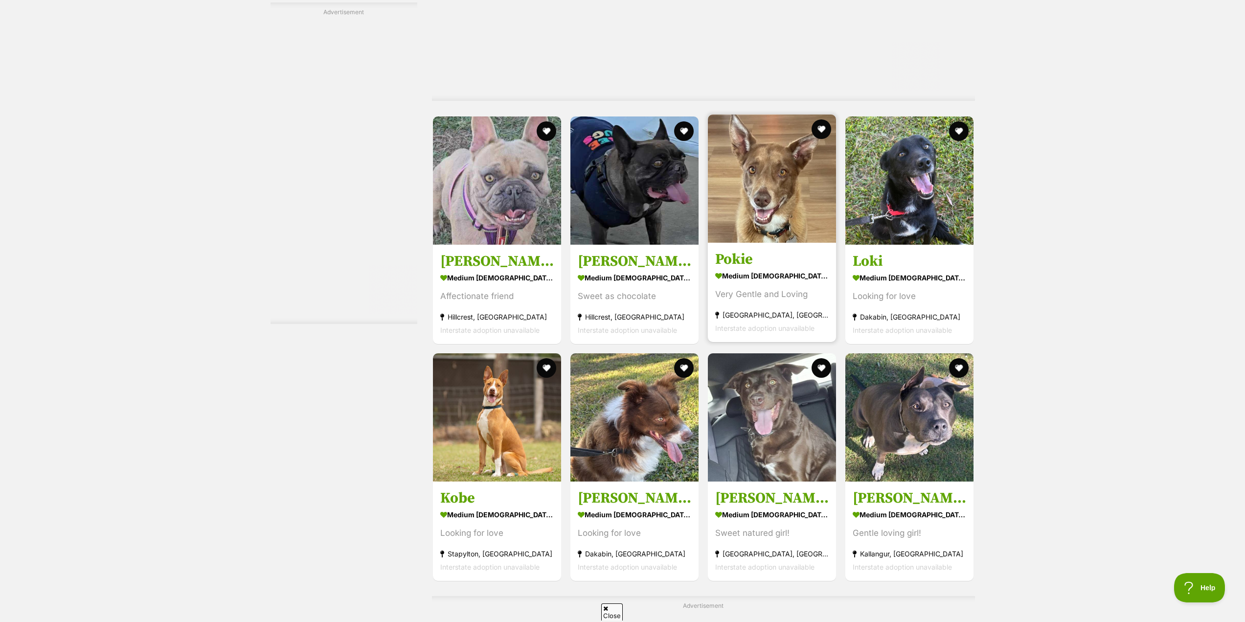
click at [757, 235] on img at bounding box center [772, 178] width 128 height 128
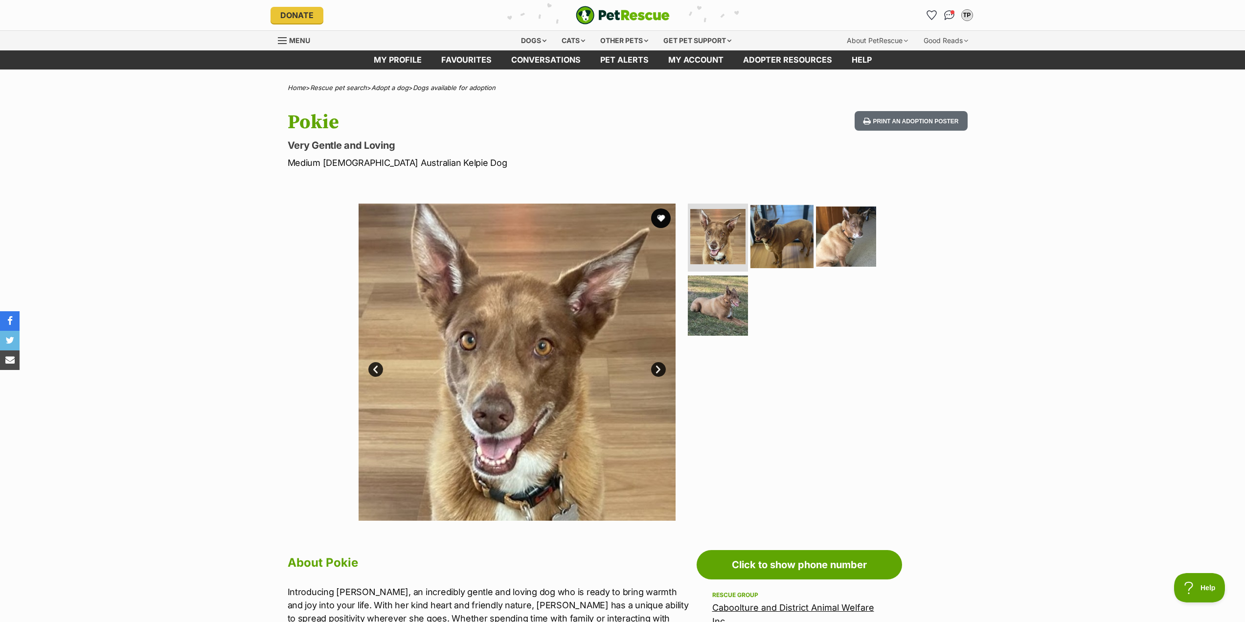
click at [790, 218] on img at bounding box center [781, 235] width 63 height 63
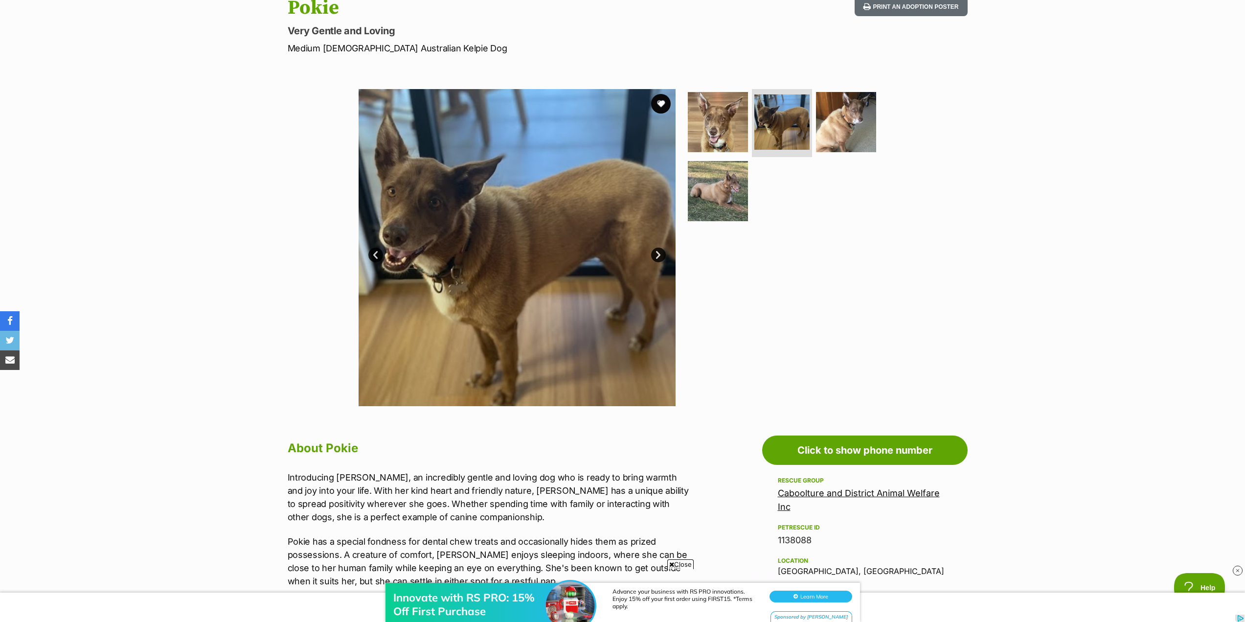
scroll to position [98, 0]
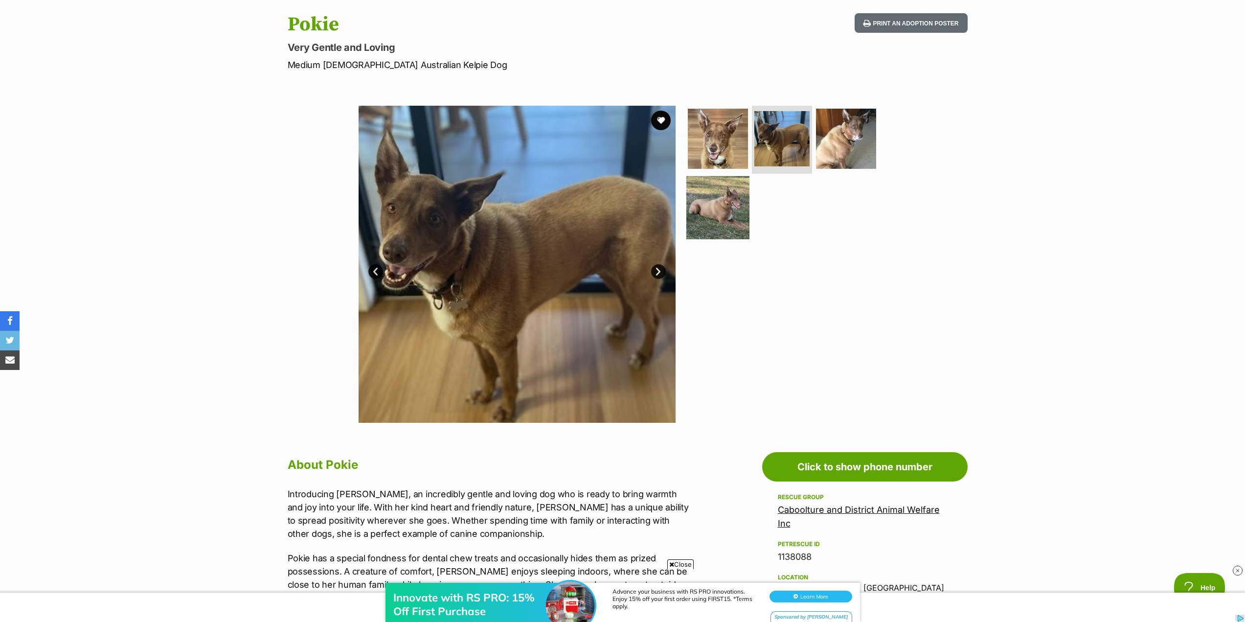
click at [724, 209] on img at bounding box center [717, 207] width 63 height 63
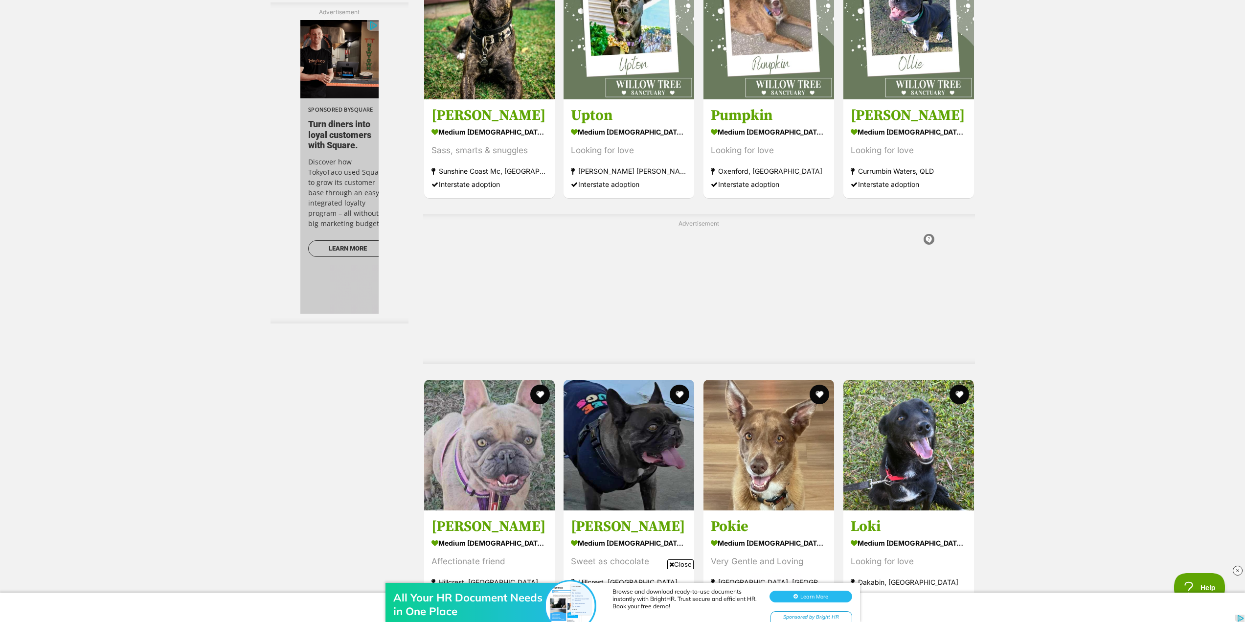
scroll to position [2691, 0]
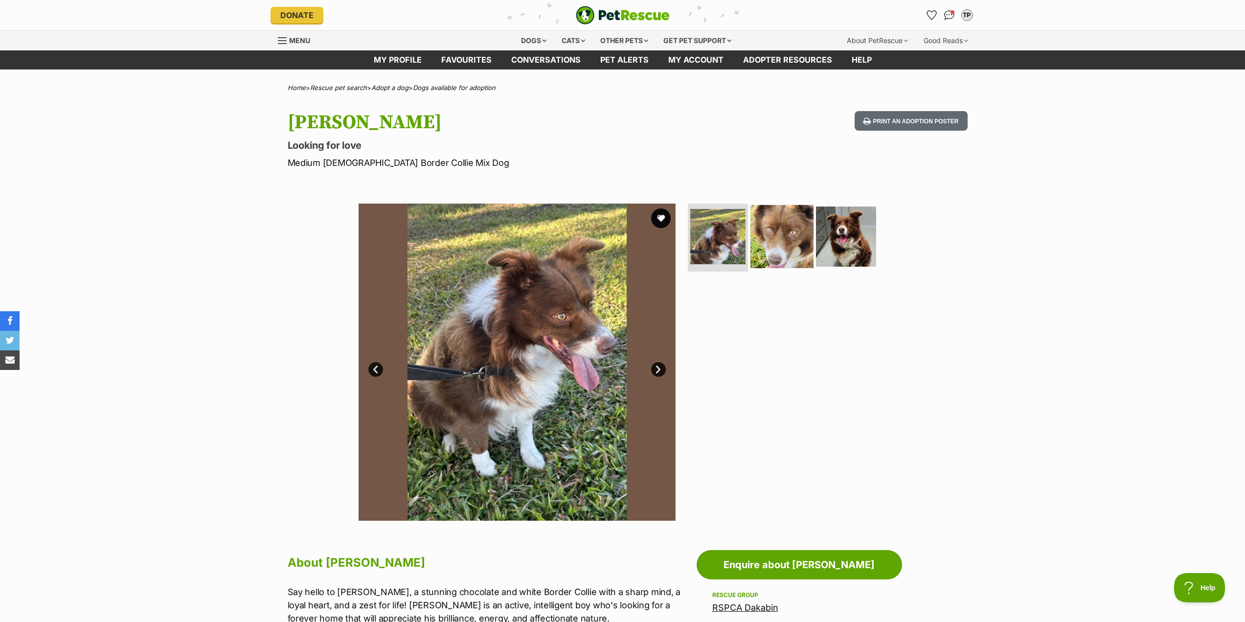
click at [776, 244] on img at bounding box center [781, 235] width 63 height 63
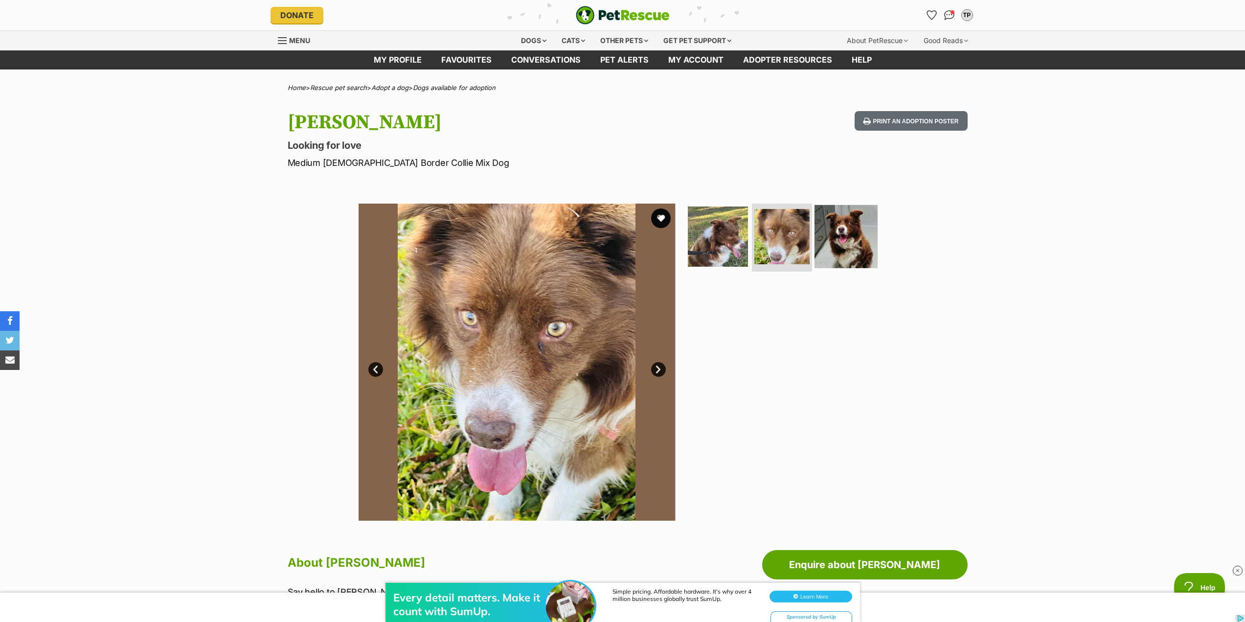
click at [838, 240] on img at bounding box center [846, 235] width 63 height 63
